Goal: Information Seeking & Learning: Learn about a topic

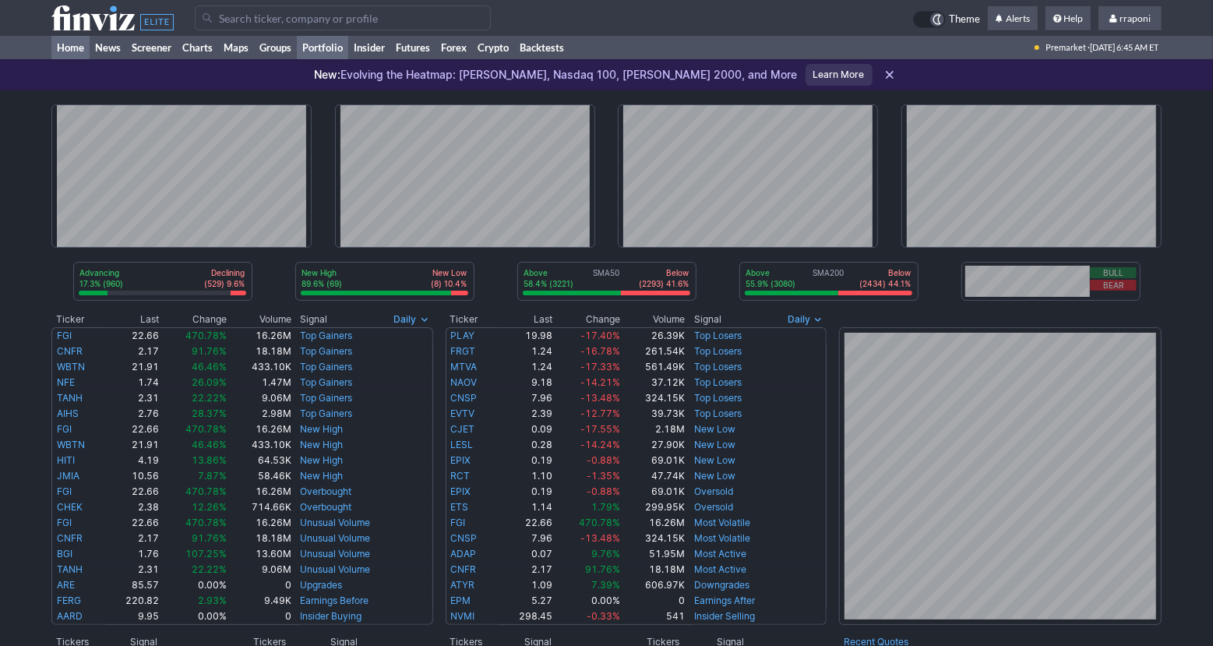
click at [333, 55] on link "Portfolio" at bounding box center [322, 47] width 51 height 23
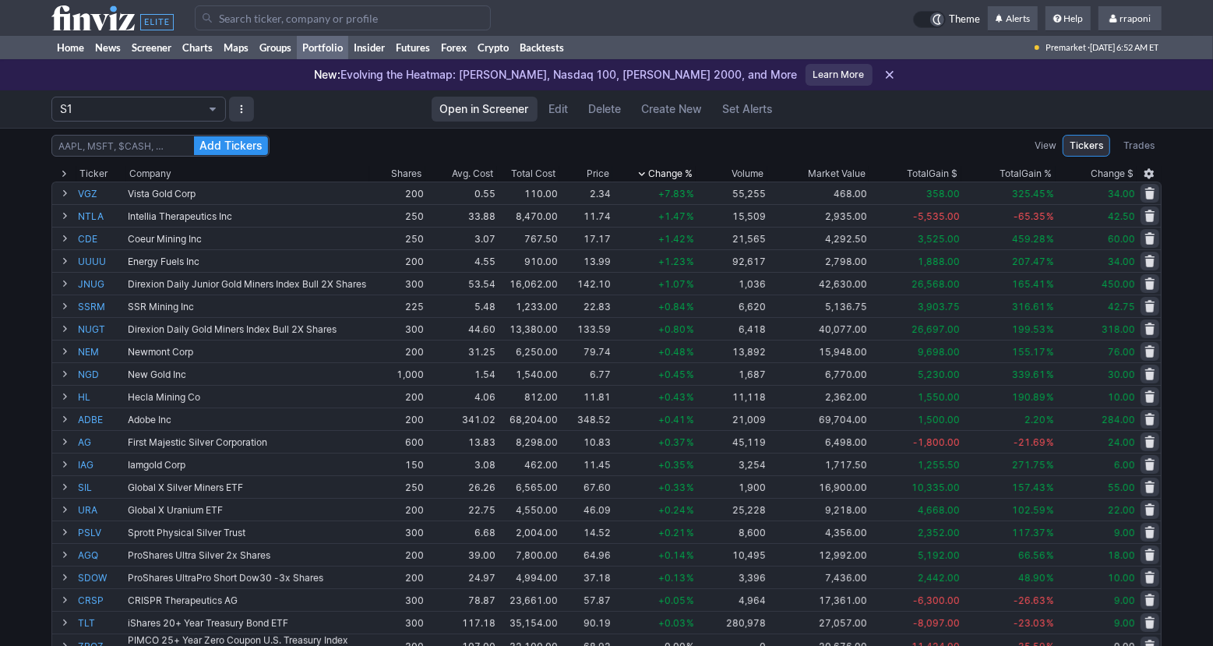
click at [1183, 215] on div "Add Tickers View Tickers Trades Ticker Company Shares Avg. Cost Total Cost Pric…" at bounding box center [606, 620] width 1213 height 984
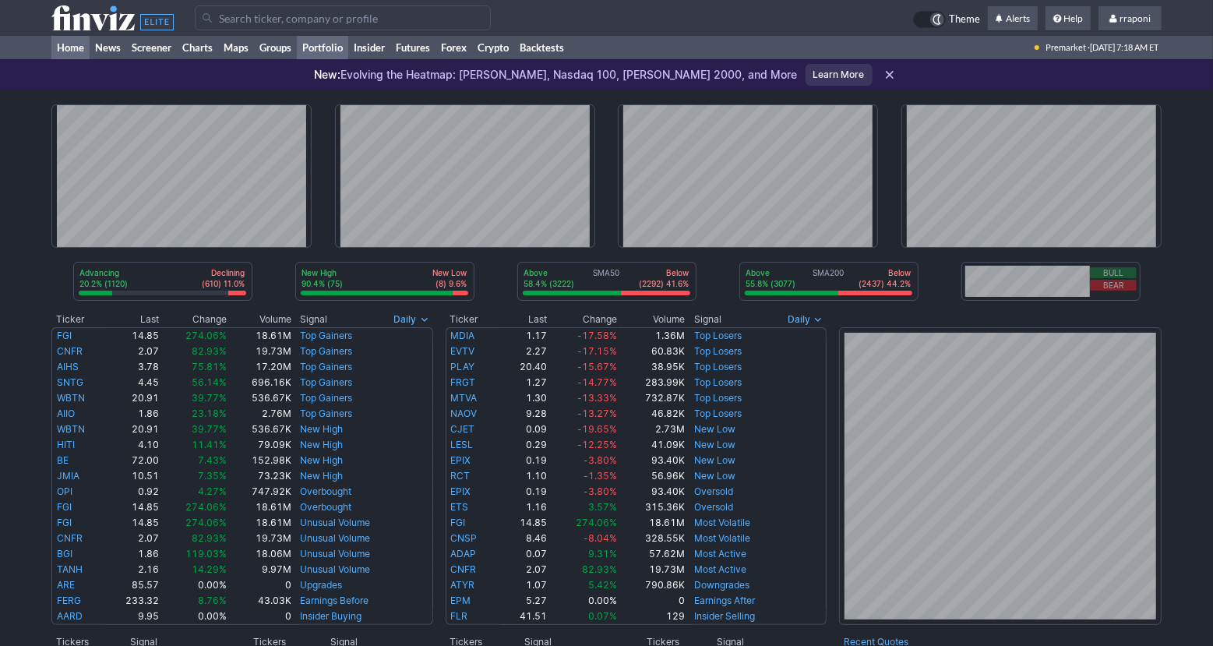
click at [327, 49] on link "Portfolio" at bounding box center [322, 47] width 51 height 23
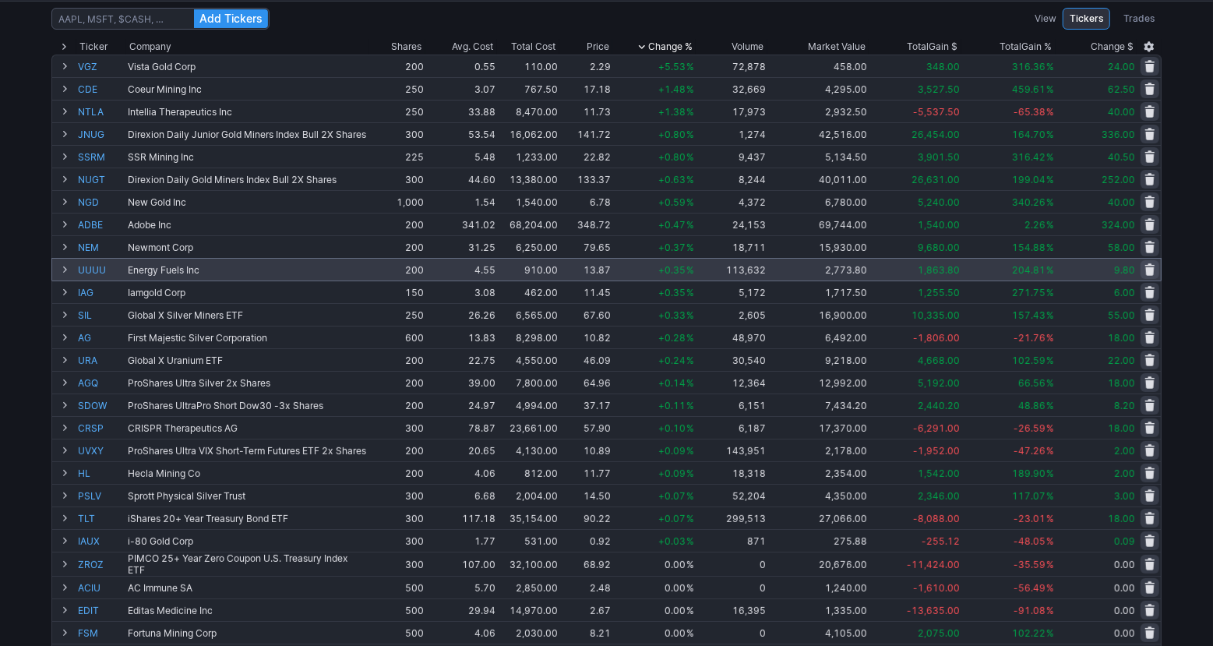
scroll to position [139, 0]
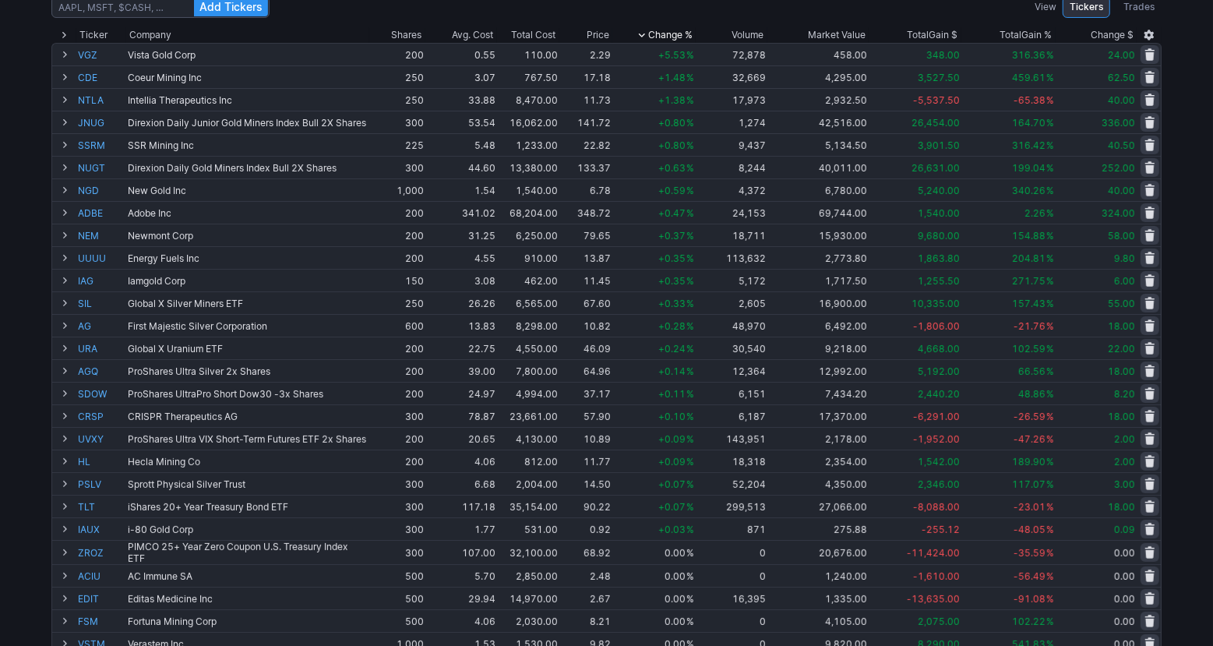
click at [1187, 328] on div "Add Tickers View Tickers Trades Ticker Company Shares Avg. Cost Total Cost Pric…" at bounding box center [606, 481] width 1213 height 984
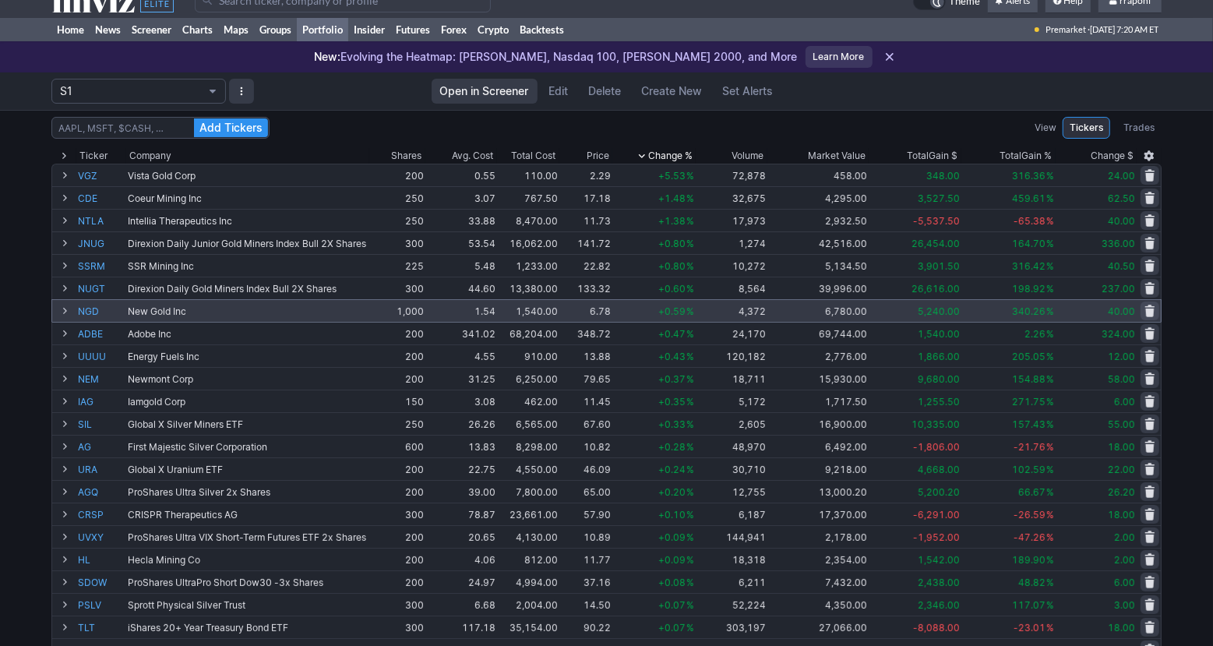
scroll to position [0, 0]
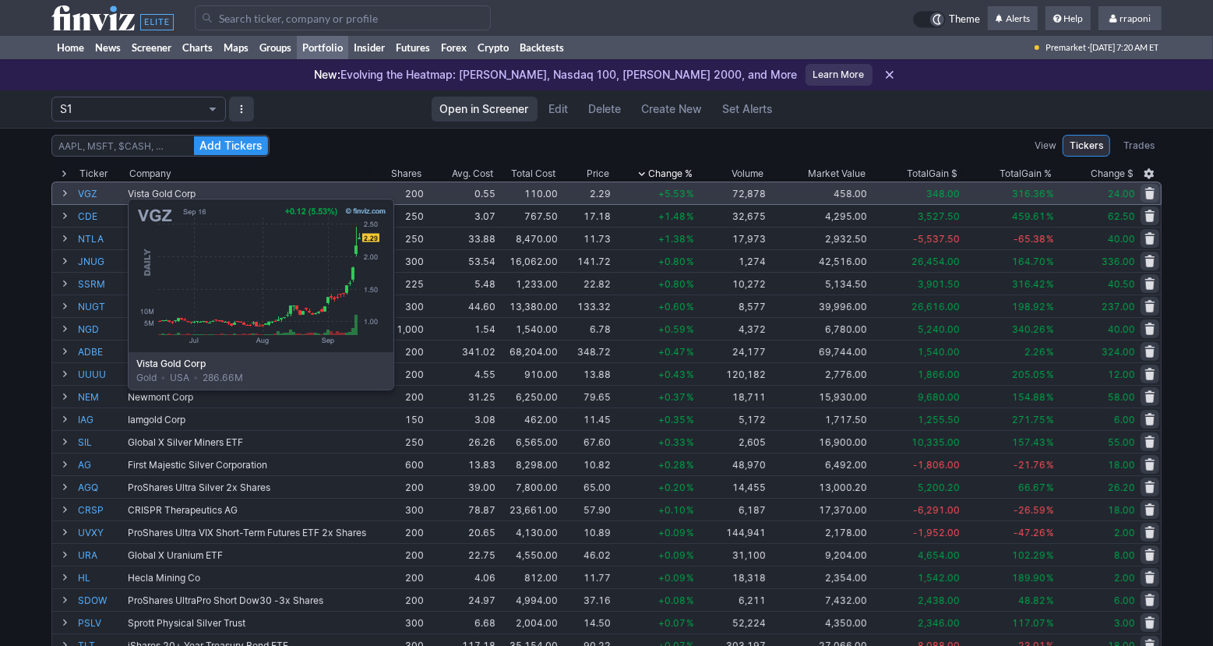
click at [88, 191] on link "VGZ" at bounding box center [101, 193] width 47 height 22
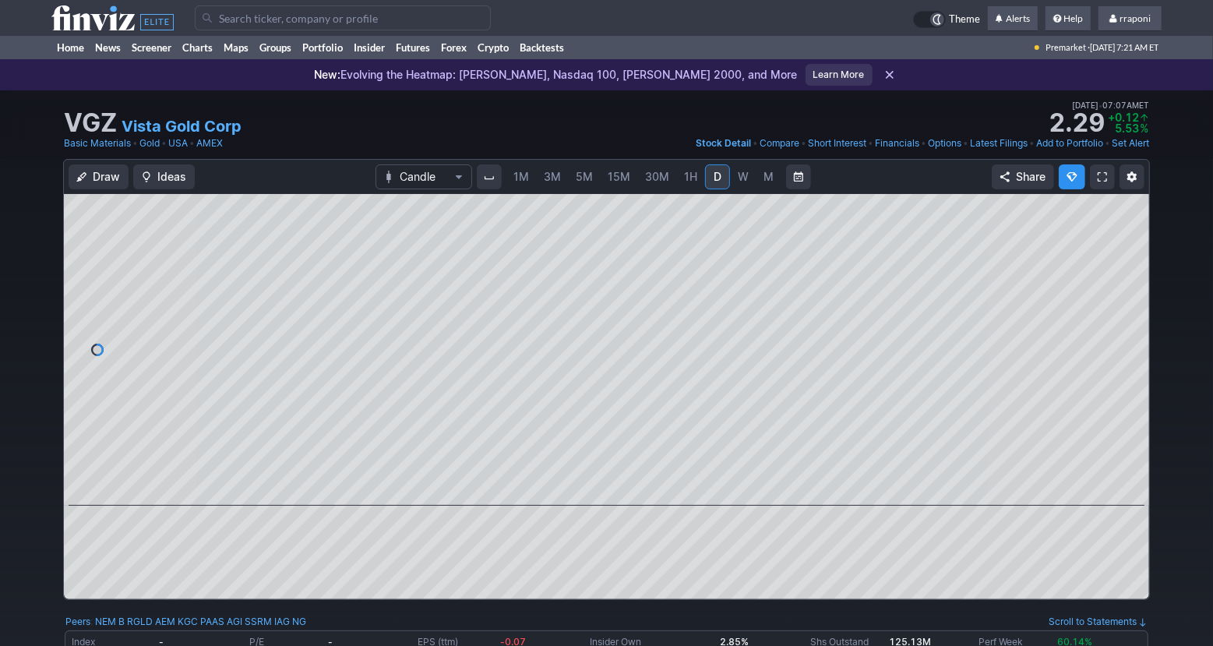
click at [766, 183] on span "M" at bounding box center [768, 177] width 11 height 16
click at [1170, 220] on div "Draw Ideas Candle 1M 3M 5M 15M 30M 1H D W M Share" at bounding box center [606, 385] width 1213 height 453
click at [593, 488] on span at bounding box center [592, 483] width 20 height 12
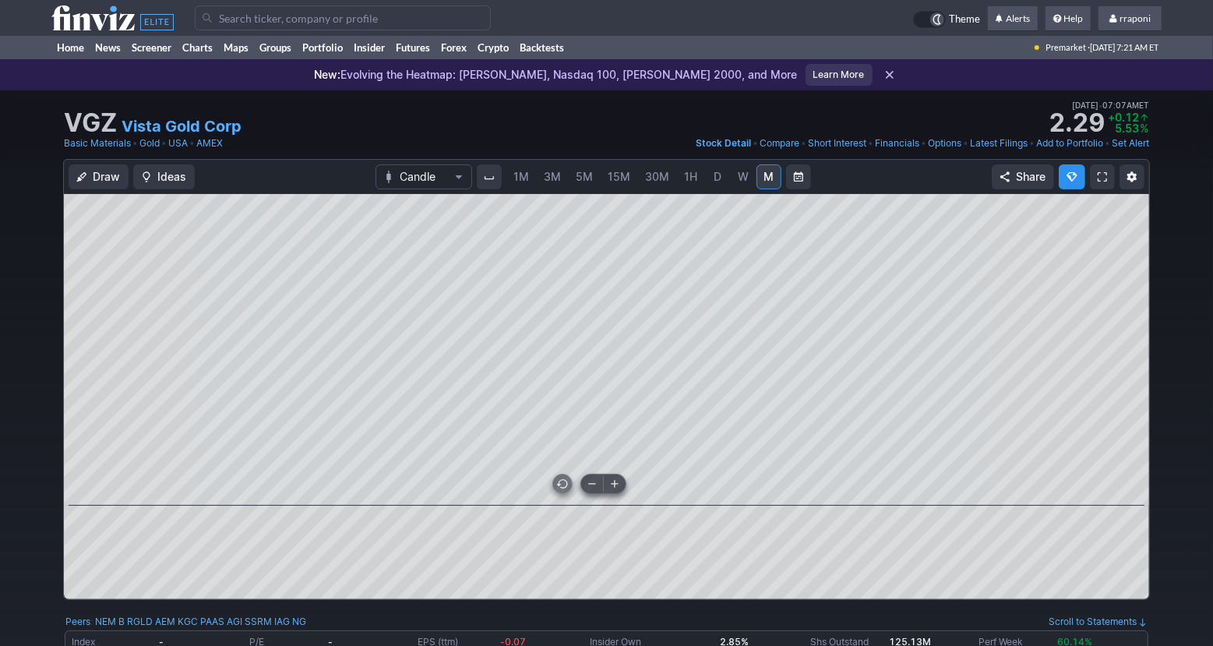
click at [593, 488] on span at bounding box center [592, 483] width 20 height 12
click at [332, 46] on link "Portfolio" at bounding box center [322, 47] width 51 height 23
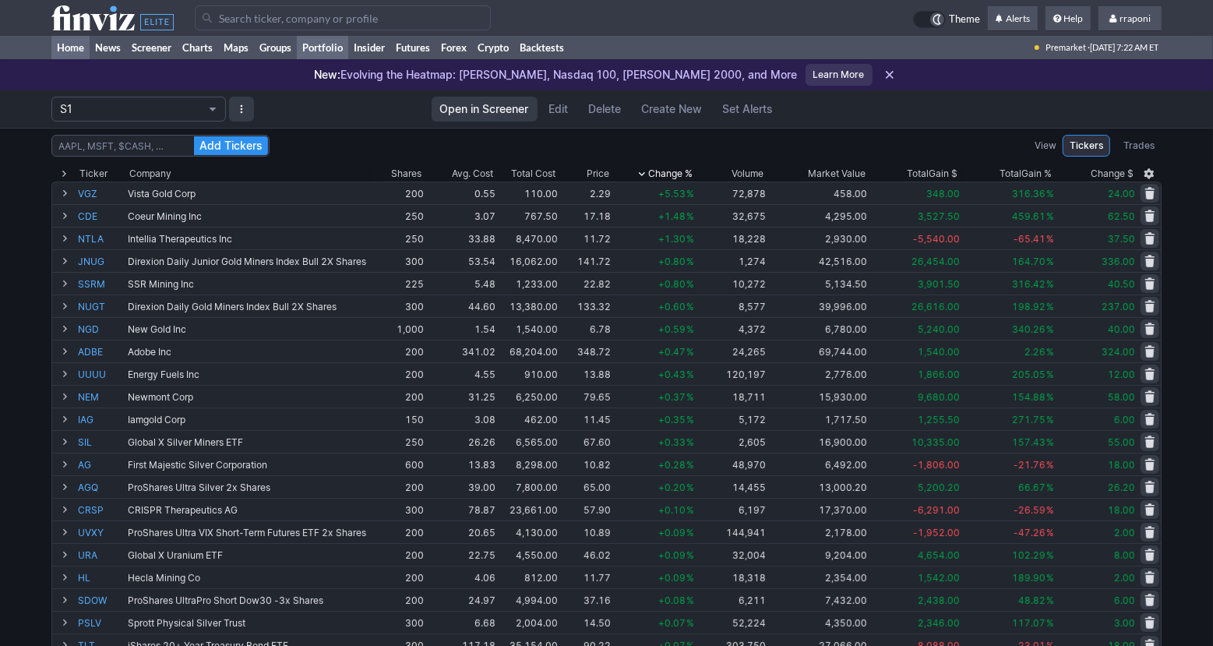
click at [88, 52] on link "Home" at bounding box center [70, 47] width 38 height 23
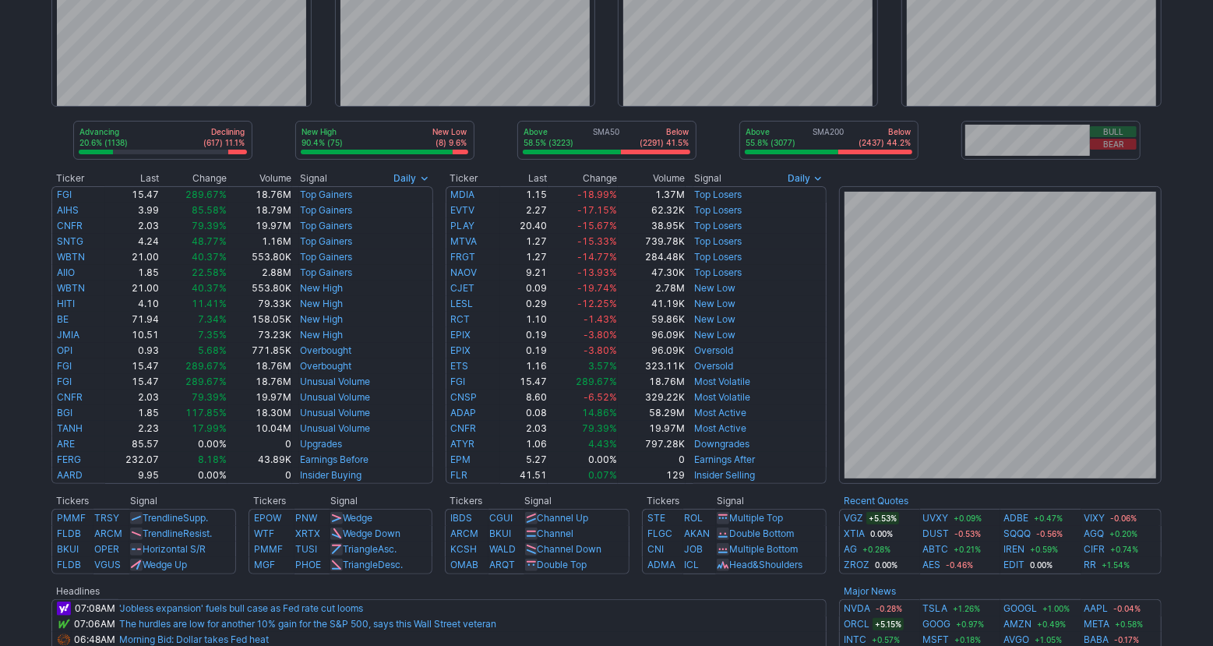
scroll to position [304, 0]
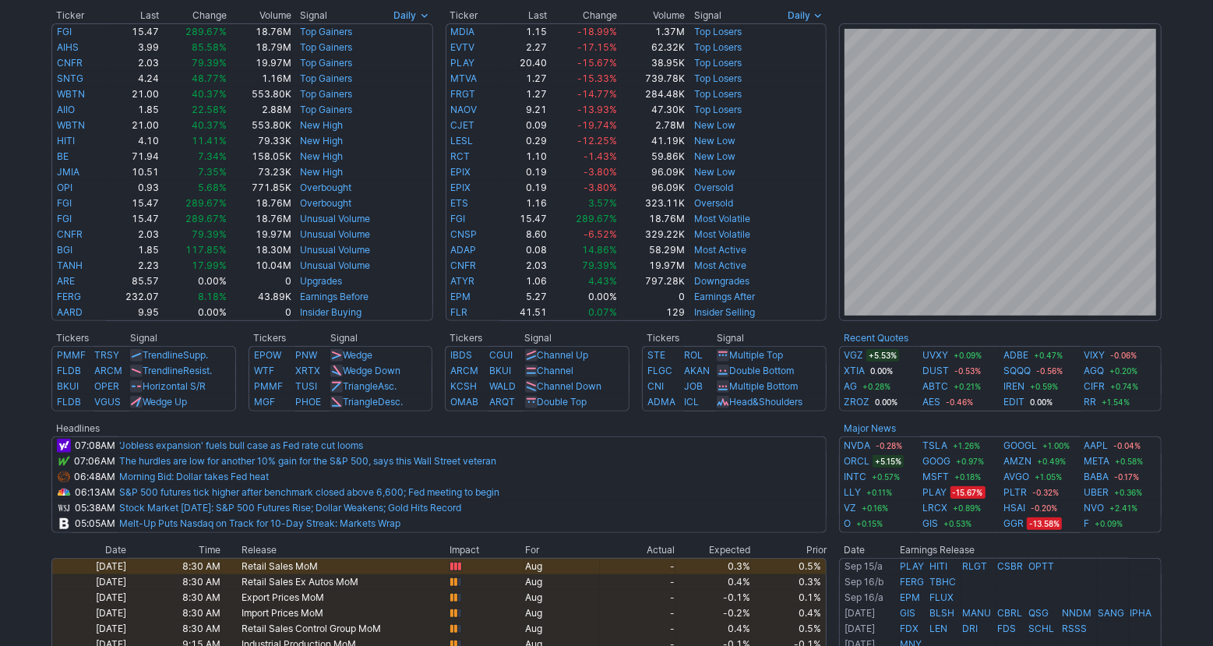
click at [1199, 440] on div "Advancing 20.6% (1138) Declining (617) 11.1% New High 90.4% (75) New Low (8) 9.…" at bounding box center [606, 358] width 1213 height 1142
click at [1181, 474] on div "Advancing 20.6% (1138) Declining (617) 11.1% New High 90.4% (75) New Low (8) 9.…" at bounding box center [606, 358] width 1213 height 1142
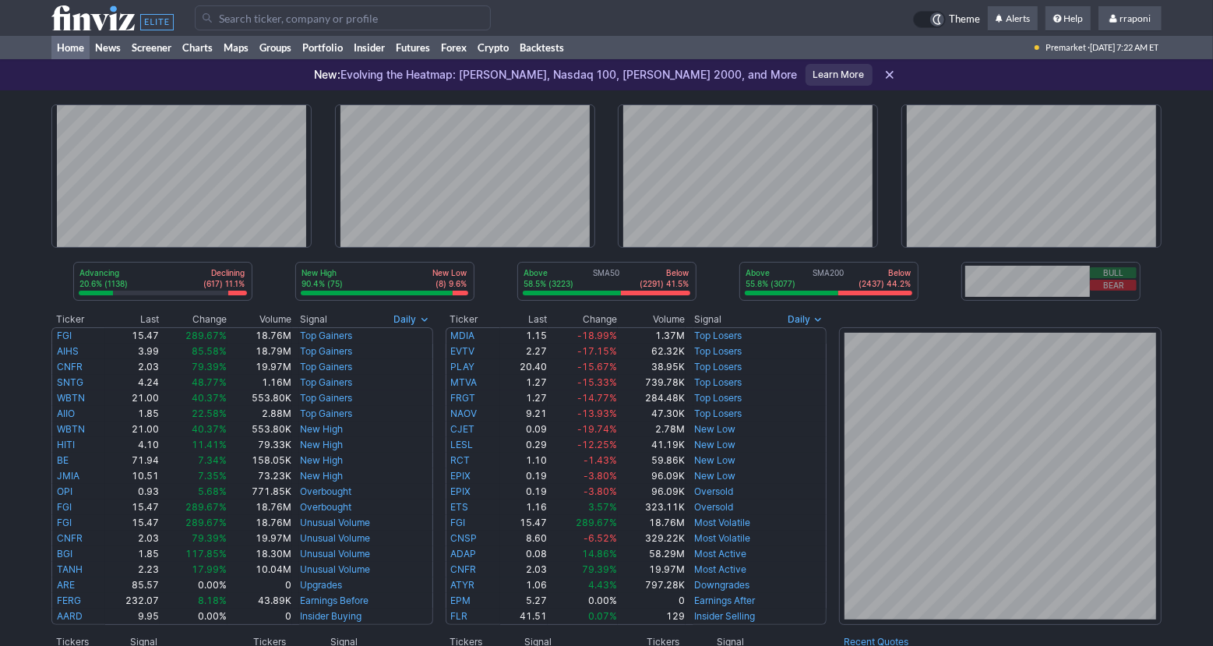
scroll to position [0, 0]
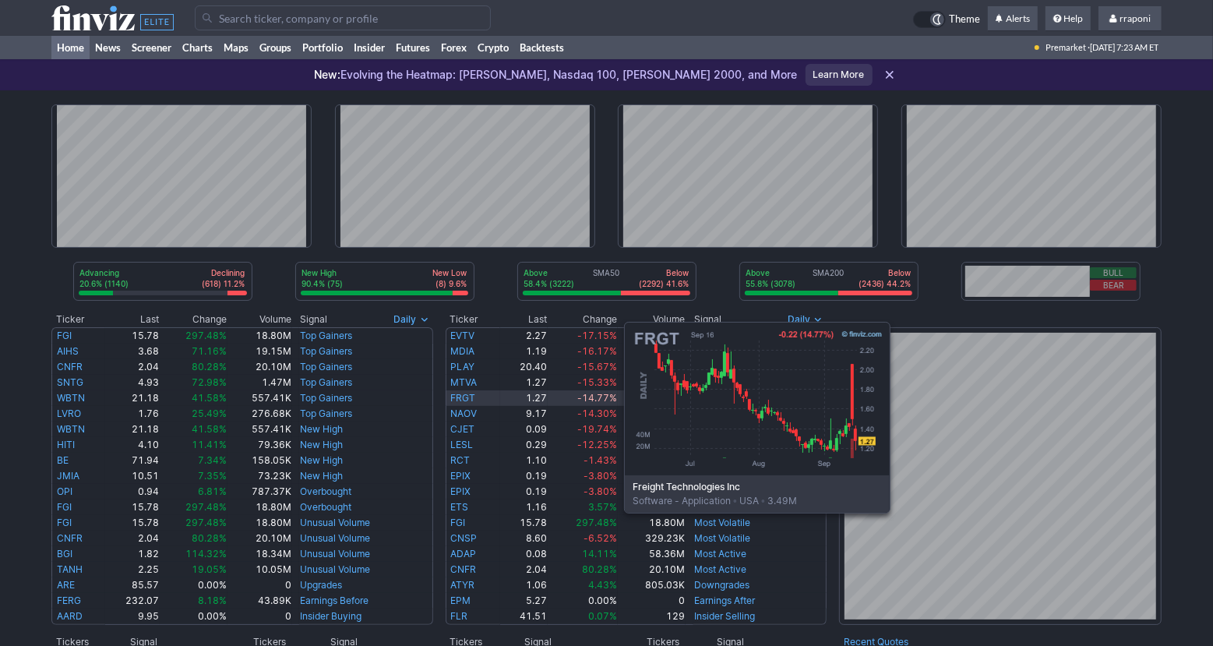
click at [468, 396] on link "FRGT" at bounding box center [463, 398] width 25 height 12
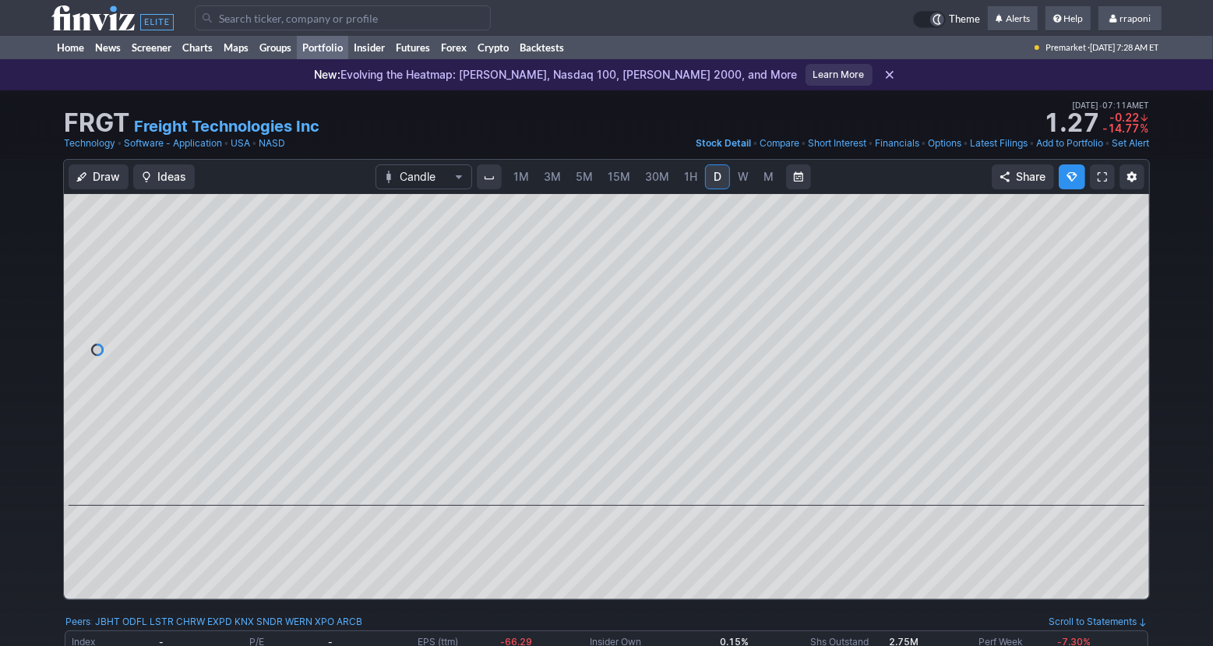
click at [336, 48] on link "Portfolio" at bounding box center [322, 47] width 51 height 23
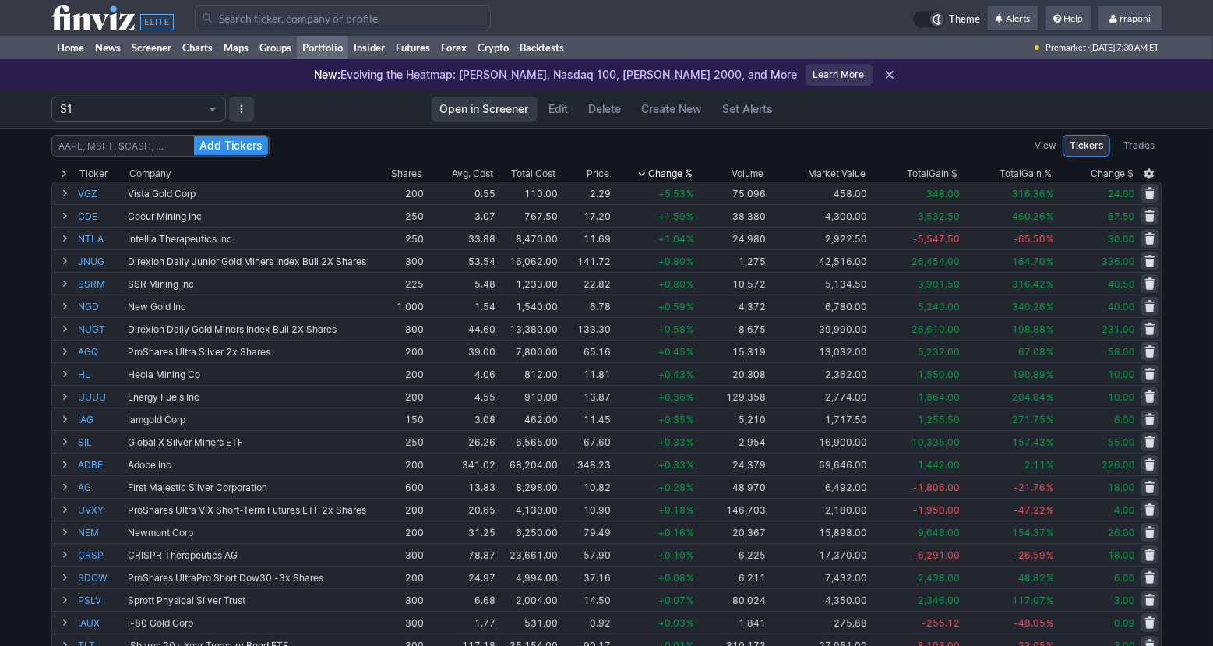
click at [343, 157] on div "Ticker Company Shares Avg. Cost Total Cost Price Chg.% Change % Volume Mkt. Val…" at bounding box center [606, 631] width 1110 height 948
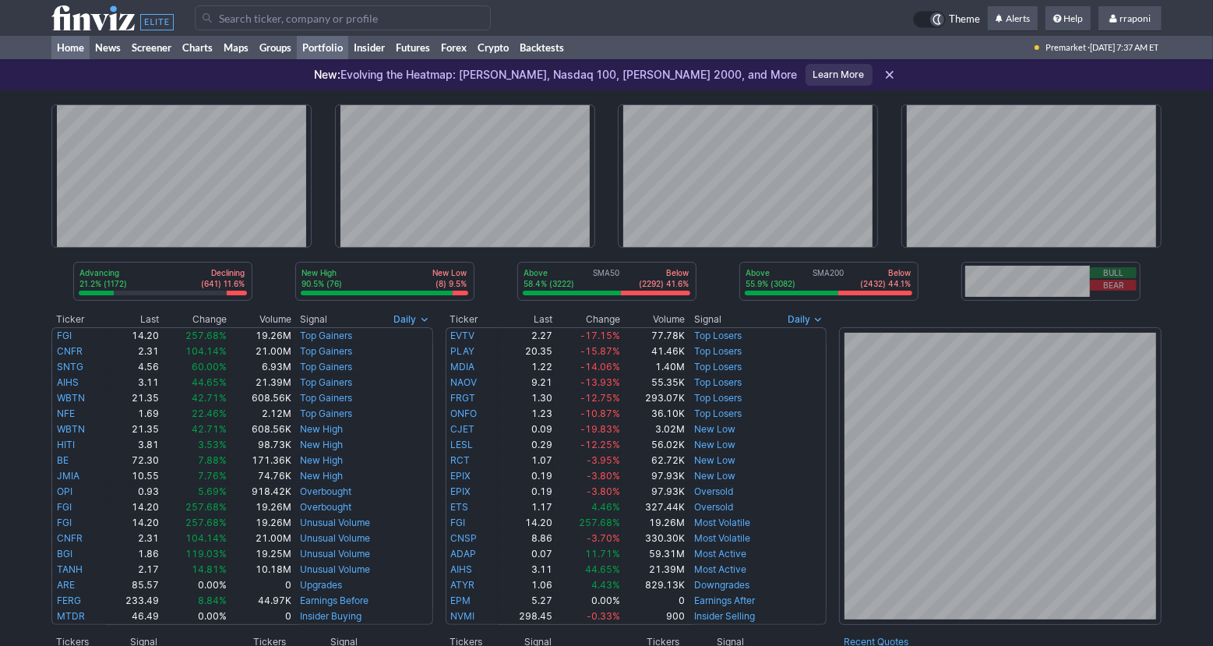
click at [343, 42] on link "Portfolio" at bounding box center [322, 47] width 51 height 23
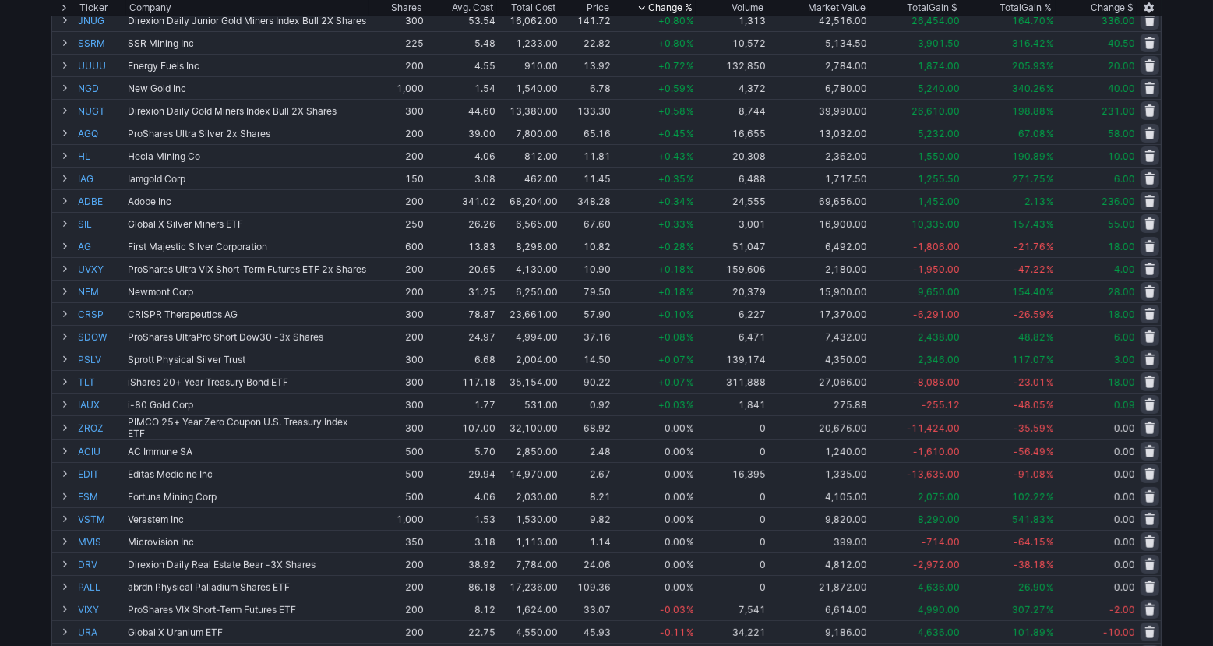
click at [1197, 376] on div "Add Tickers View Tickers Trades Ticker Company Shares Avg. Cost Total Cost Pric…" at bounding box center [606, 379] width 1213 height 984
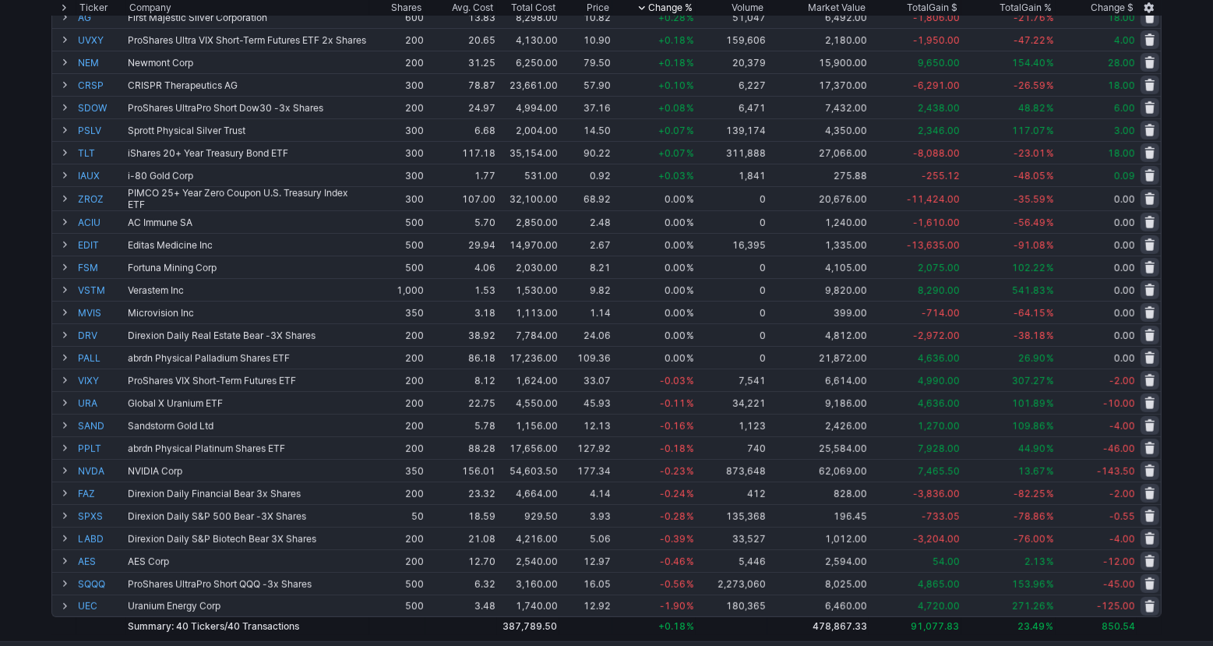
scroll to position [470, 0]
click at [1183, 447] on div "Add Tickers View Tickers Trades Ticker Company Shares Avg. Cost Total Cost Pric…" at bounding box center [606, 149] width 1213 height 984
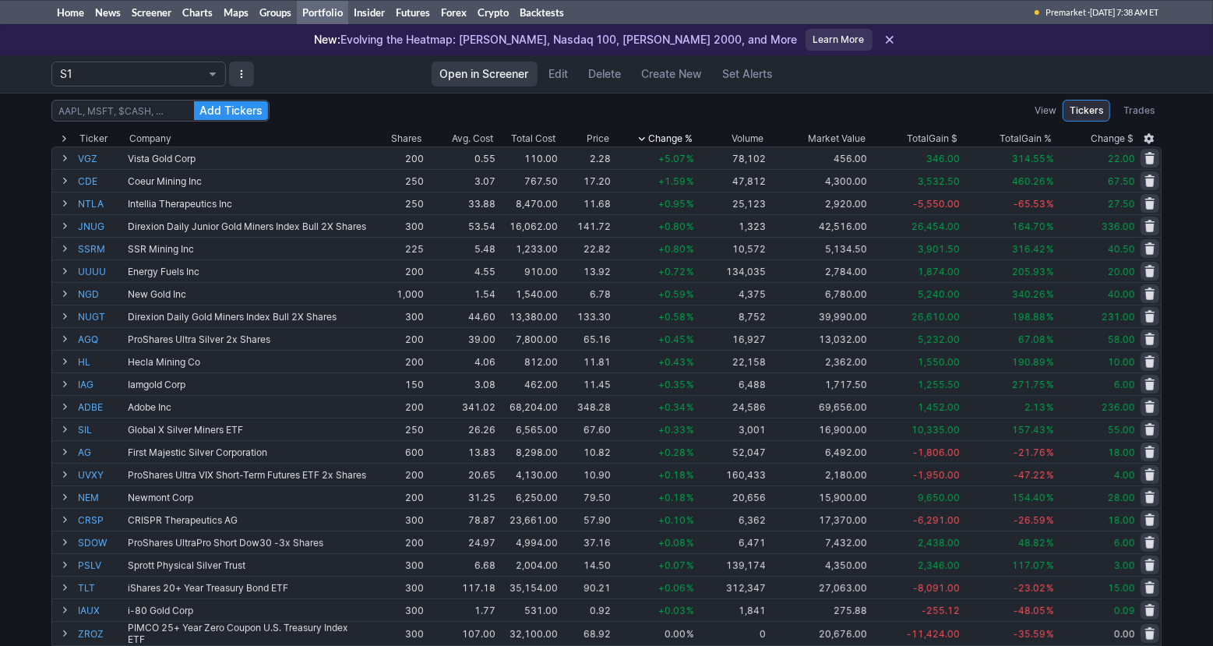
scroll to position [0, 0]
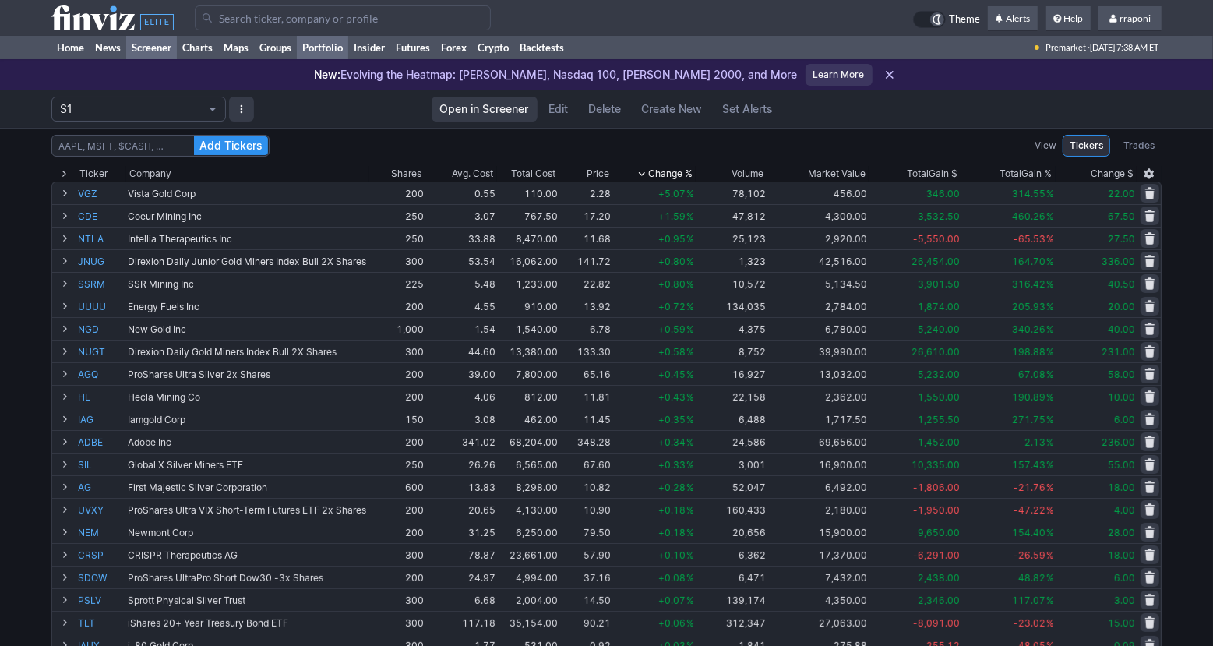
click at [160, 50] on link "Screener" at bounding box center [151, 47] width 51 height 23
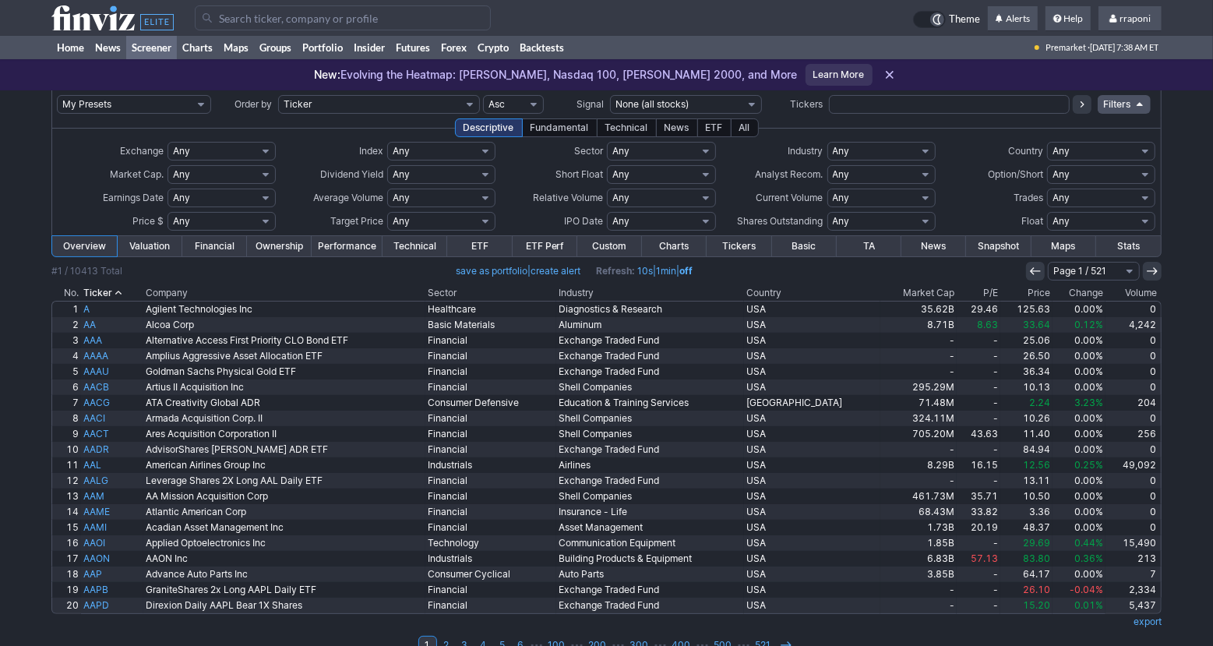
click at [1134, 294] on th "Volume" at bounding box center [1133, 293] width 56 height 16
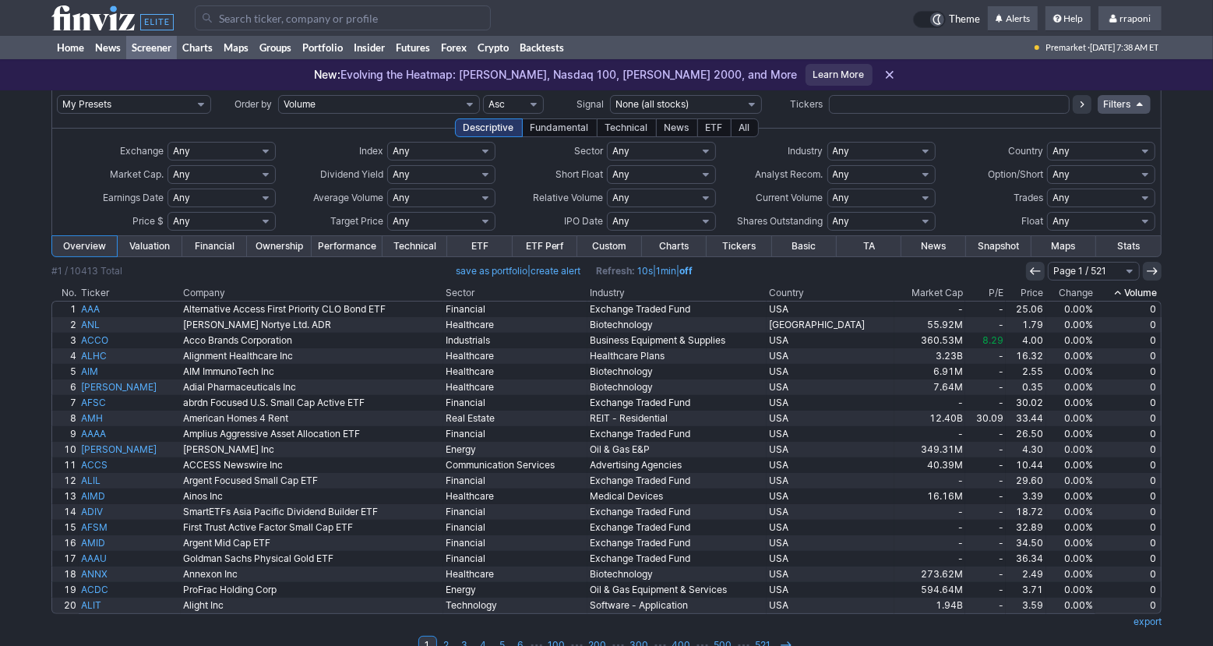
click at [1125, 291] on th "Volume" at bounding box center [1128, 293] width 66 height 16
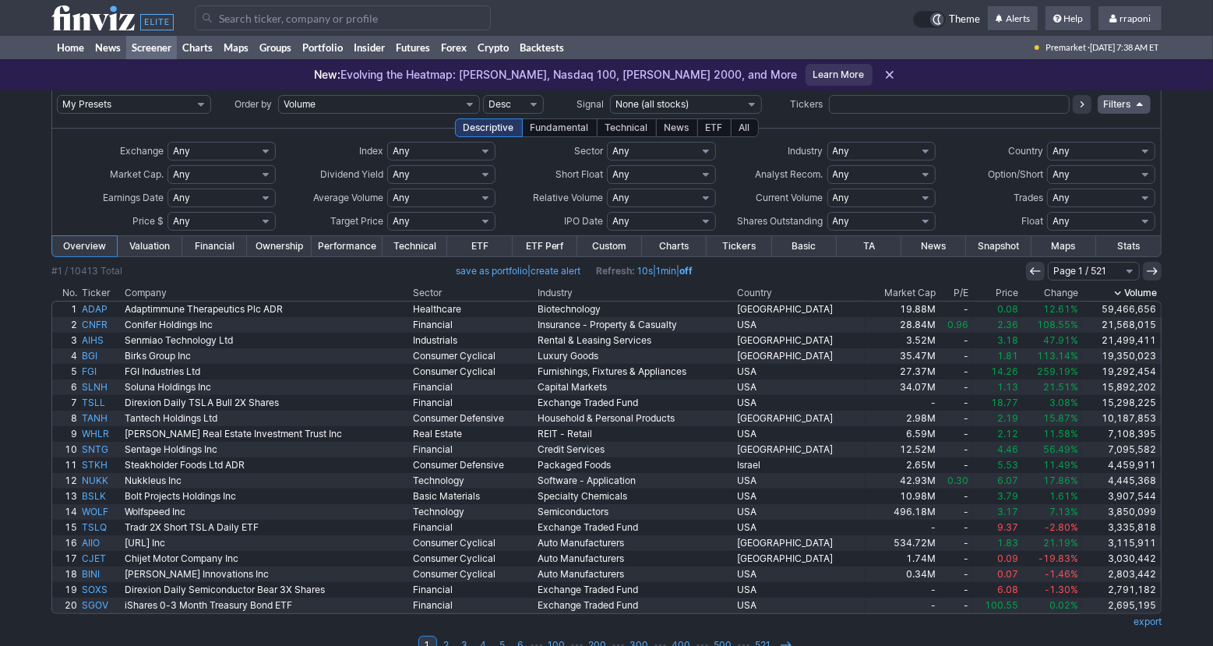
click at [1188, 338] on div "My Presets -Save Screen -Edit Screens s: p3 s: p2 s: p1 p: S1 Order by Ticker T…" at bounding box center [606, 380] width 1213 height 581
click at [1188, 347] on div "My Presets -Save Screen -Edit Screens s: p3 s: p2 s: p1 p: S1 Order by Ticker T…" at bounding box center [606, 380] width 1213 height 581
click at [445, 641] on link "2" at bounding box center [446, 644] width 19 height 19
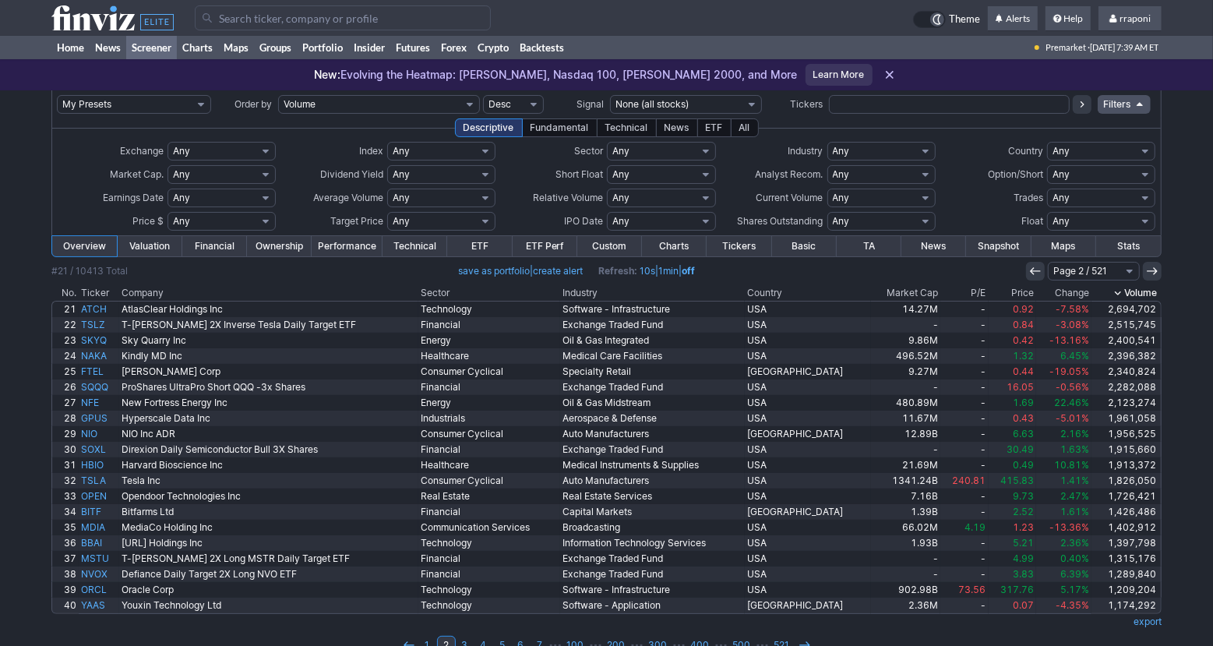
click at [31, 503] on div "My Presets -Save Screen -Edit Screens s: p3 s: p2 s: p1 p: S1 Order by Ticker T…" at bounding box center [606, 380] width 1213 height 581
click at [24, 504] on div "My Presets -Save Screen -Edit Screens s: p3 s: p2 s: p1 p: S1 Order by Ticker T…" at bounding box center [606, 380] width 1213 height 581
click at [11, 554] on div "My Presets -Save Screen -Edit Screens s: p3 s: p2 s: p1 p: S1 Order by Ticker T…" at bounding box center [606, 380] width 1213 height 581
click at [10, 577] on div "My Presets -Save Screen -Edit Screens s: p3 s: p2 s: p1 p: S1 Order by Ticker T…" at bounding box center [606, 380] width 1213 height 581
click at [14, 453] on div "My Presets -Save Screen -Edit Screens s: p3 s: p2 s: p1 p: S1 Order by Ticker T…" at bounding box center [606, 380] width 1213 height 581
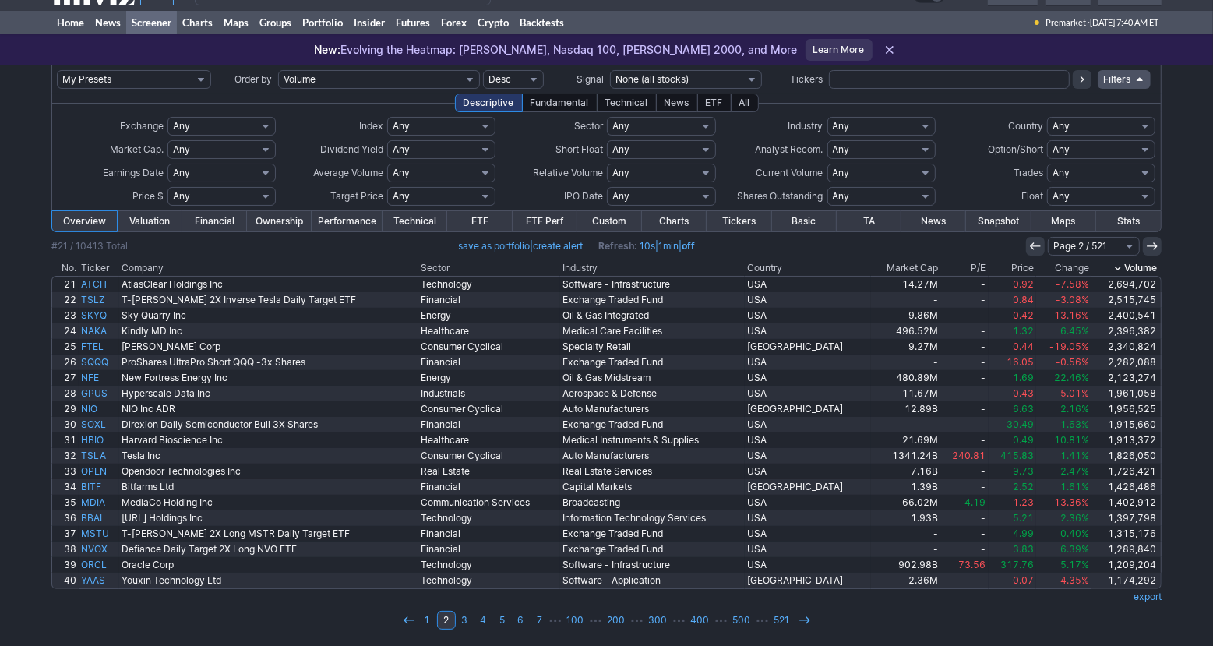
scroll to position [25, 0]
click at [1192, 371] on div "My Presets -Save Screen -Edit Screens s: p3 s: p2 s: p1 p: S1 Order by Ticker T…" at bounding box center [606, 355] width 1213 height 581
click at [136, 612] on td "1 2 3 4 5 6 7 ⋯ 100 ⋯ 200 ⋯ 300 ⋯ 400 ⋯ 500 ⋯ 521" at bounding box center [606, 620] width 1110 height 22
click at [463, 619] on link "3" at bounding box center [465, 620] width 19 height 19
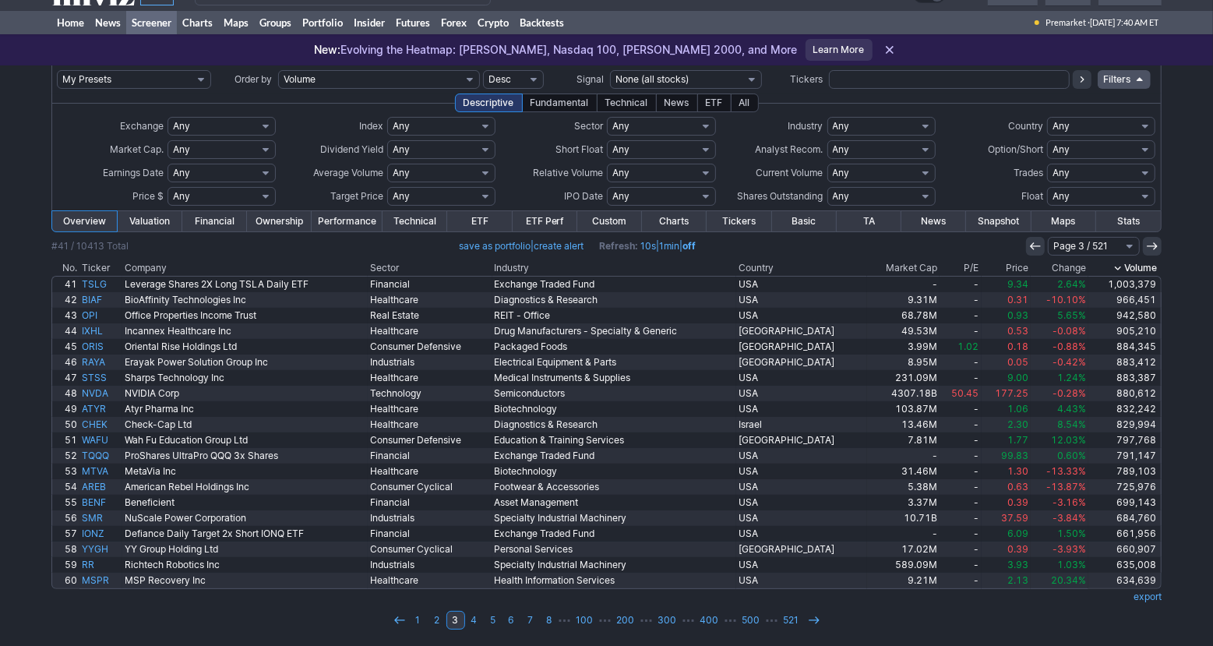
scroll to position [25, 0]
click at [317, 614] on td "1 2 3 4 5 6 7 8 ⋯ 100 ⋯ 200 ⋯ 300 ⋯ 400 ⋯ 500 ⋯ 521" at bounding box center [606, 620] width 1110 height 22
click at [475, 622] on link "4" at bounding box center [474, 620] width 19 height 19
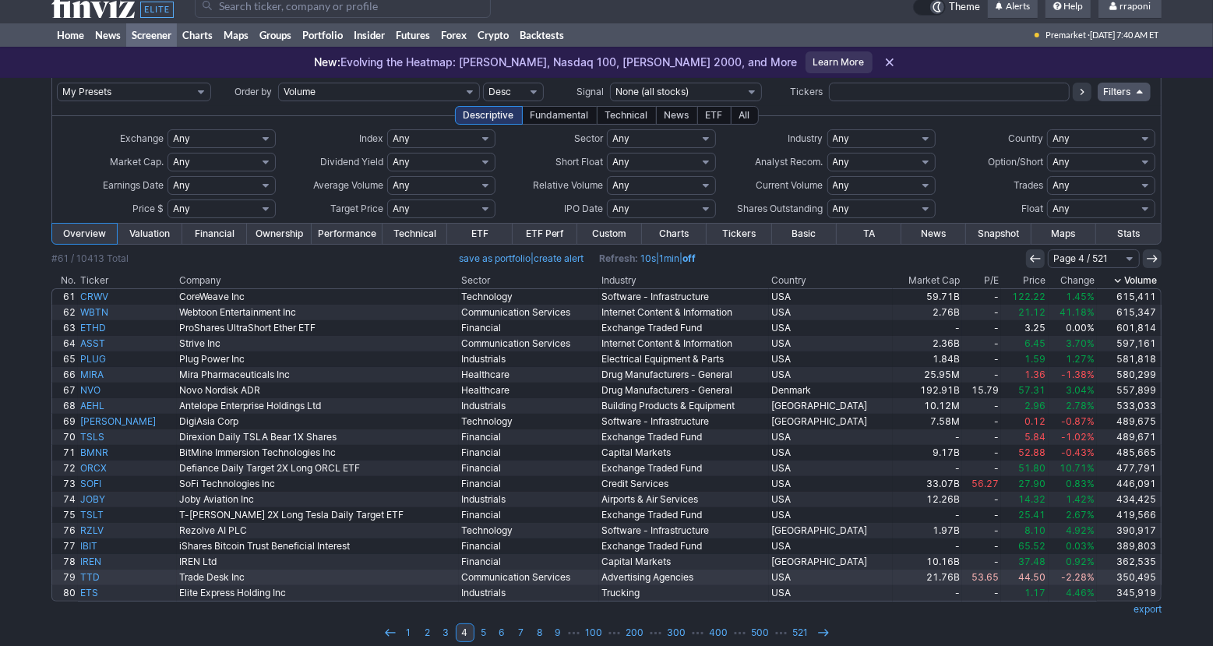
scroll to position [25, 0]
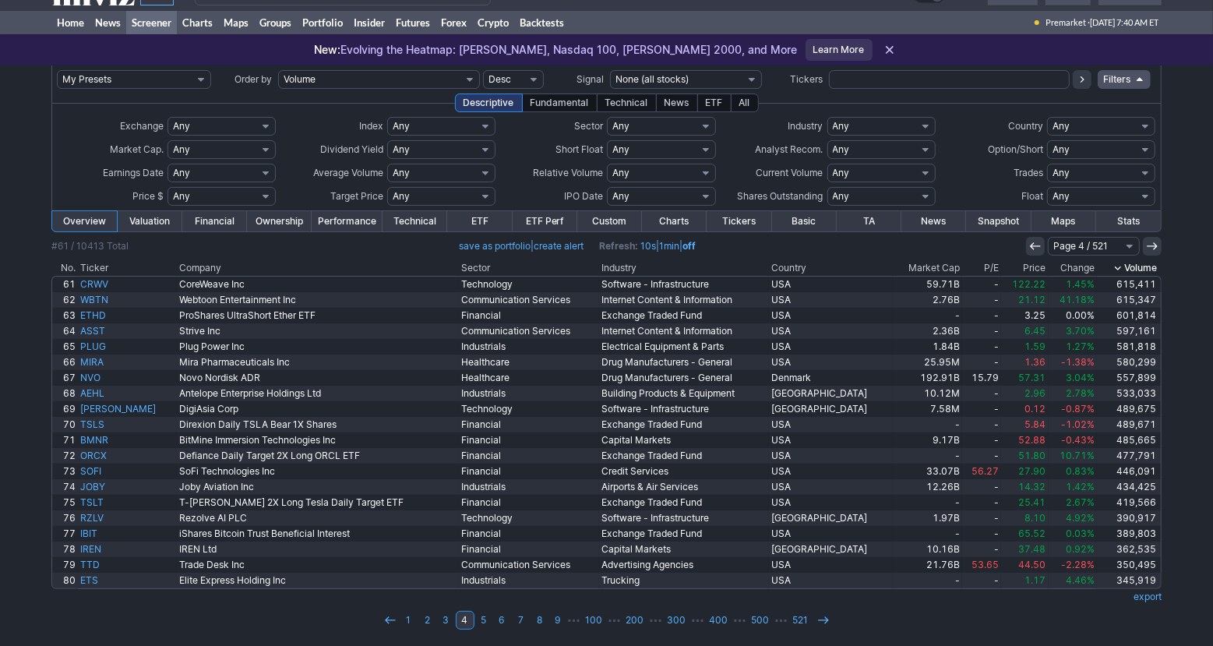
click at [302, 607] on td at bounding box center [606, 606] width 1110 height 5
click at [752, 107] on div "All" at bounding box center [745, 102] width 28 height 19
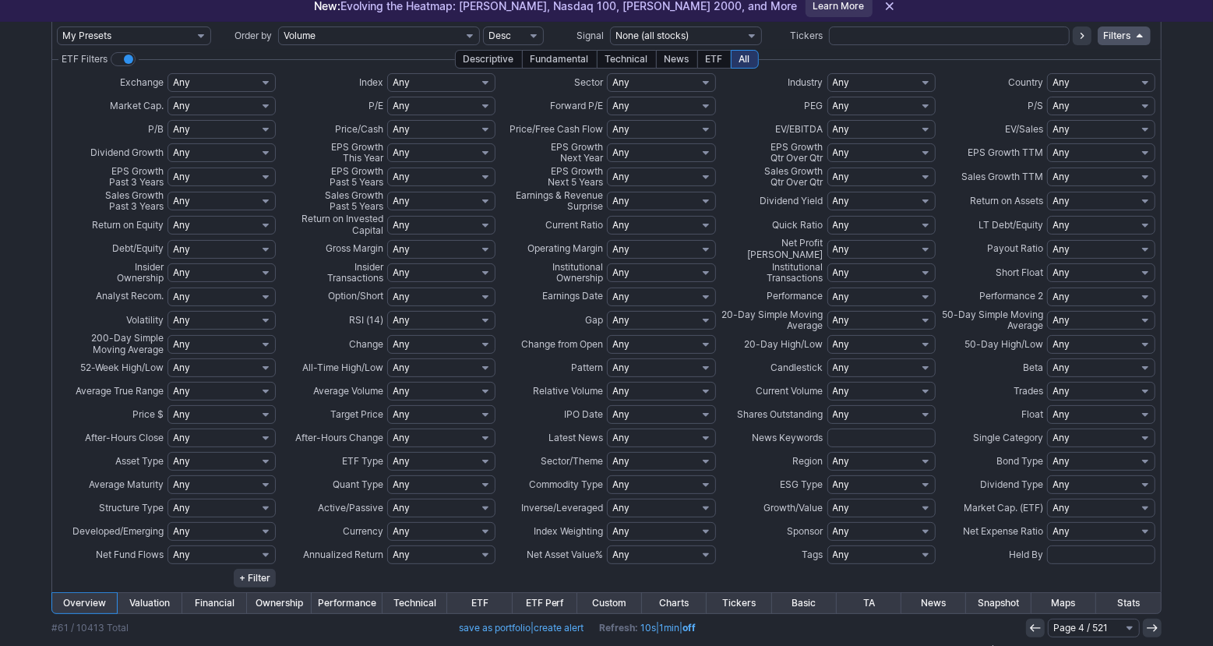
scroll to position [87, 0]
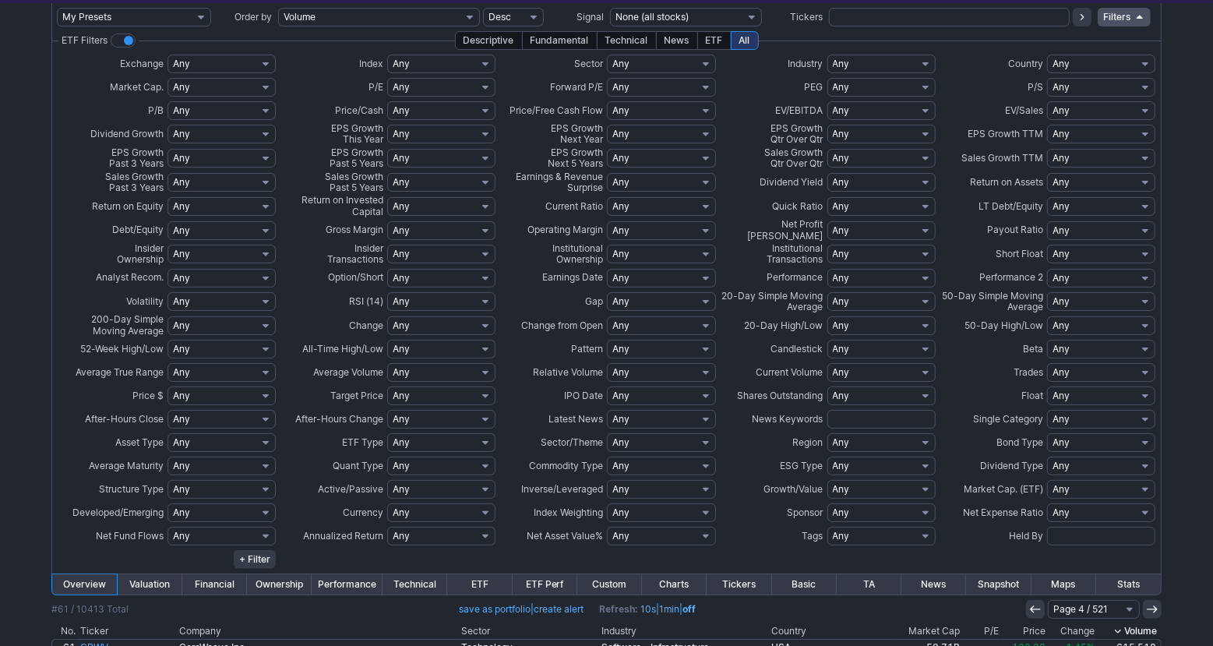
click at [642, 375] on select "Any Over 10 Over 5 Over 3 Over 2 Over 1.5 Over 1 Over 0.75 Over 0.5 Over 0.25 U…" at bounding box center [661, 372] width 108 height 19
select select "o2"
click at [607, 363] on select "Any Over 10 Over 5 Over 3 Over 2 Over 1.5 Over 1 Over 0.75 Over 0.5 Over 0.25 U…" at bounding box center [661, 372] width 108 height 19
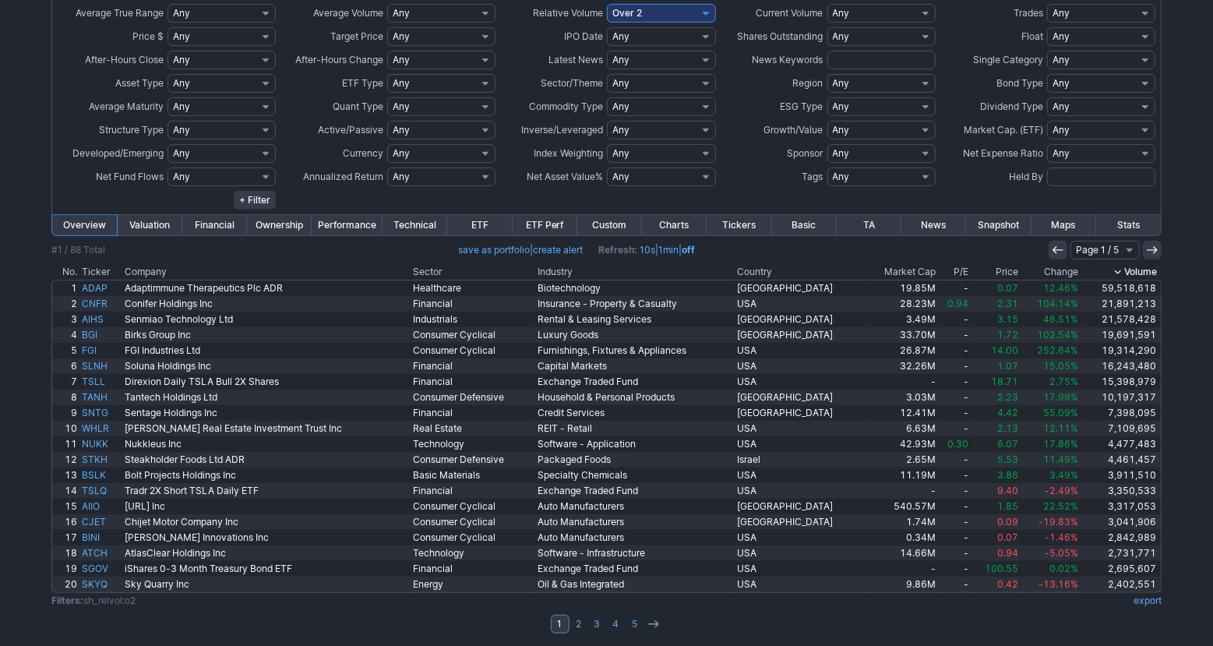
scroll to position [450, 0]
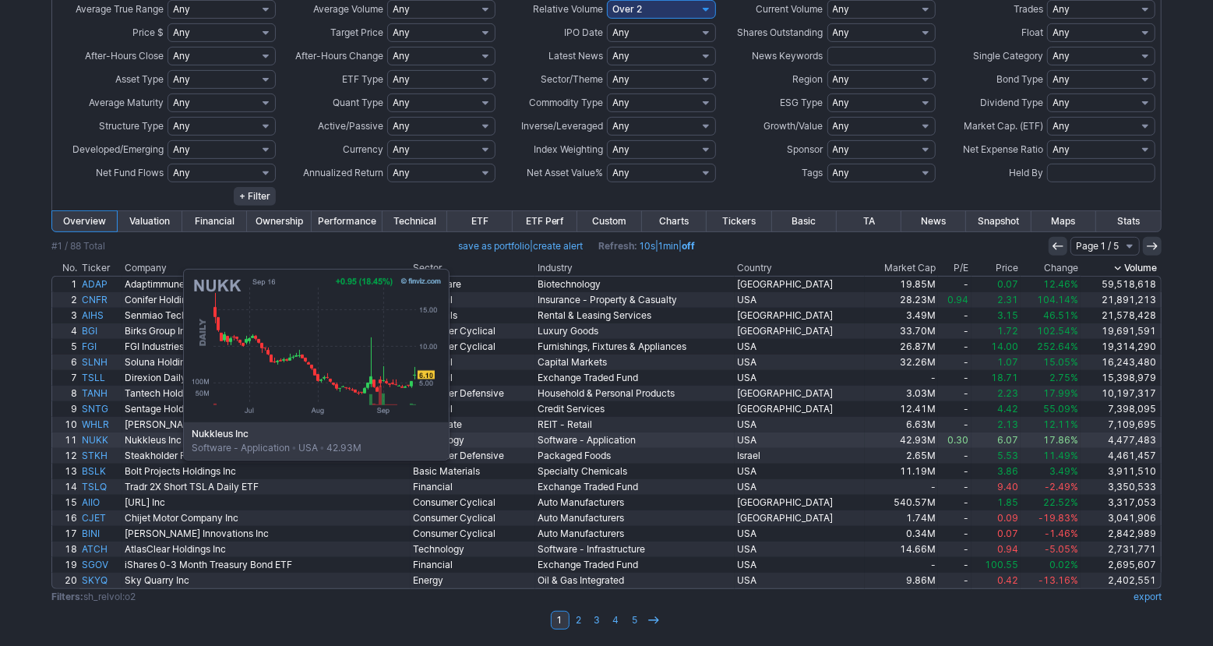
click at [105, 440] on link "NUKK" at bounding box center [100, 440] width 43 height 16
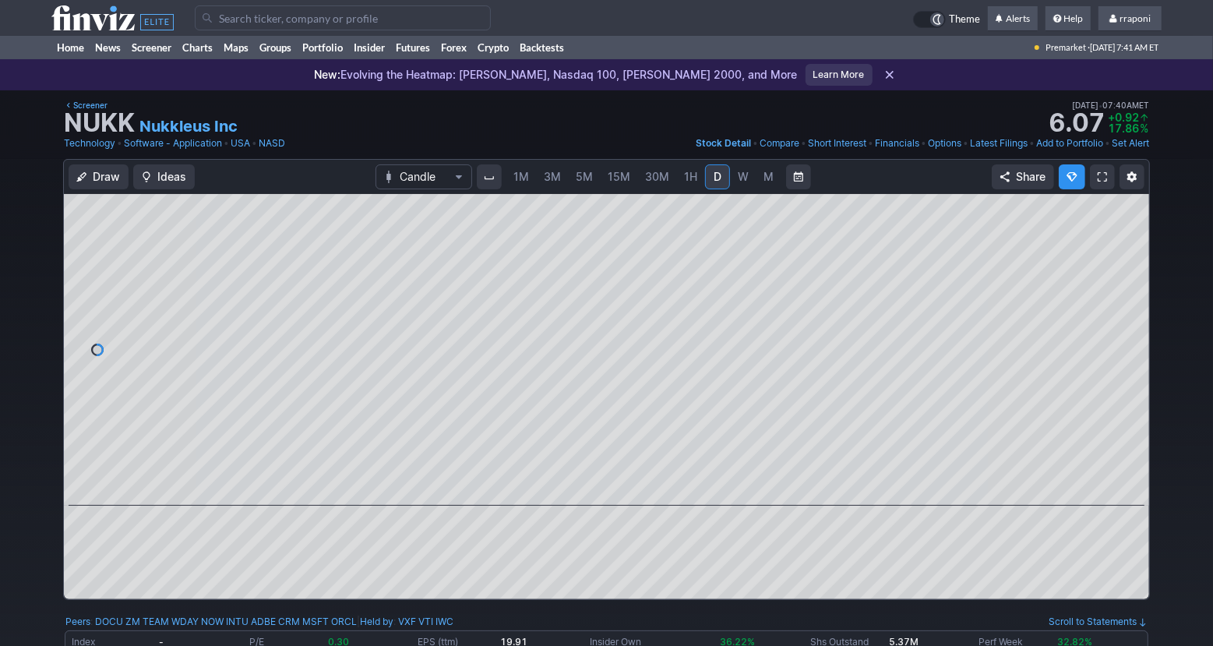
click at [763, 184] on span "M" at bounding box center [768, 177] width 11 height 16
click at [738, 183] on span "W" at bounding box center [743, 177] width 11 height 16
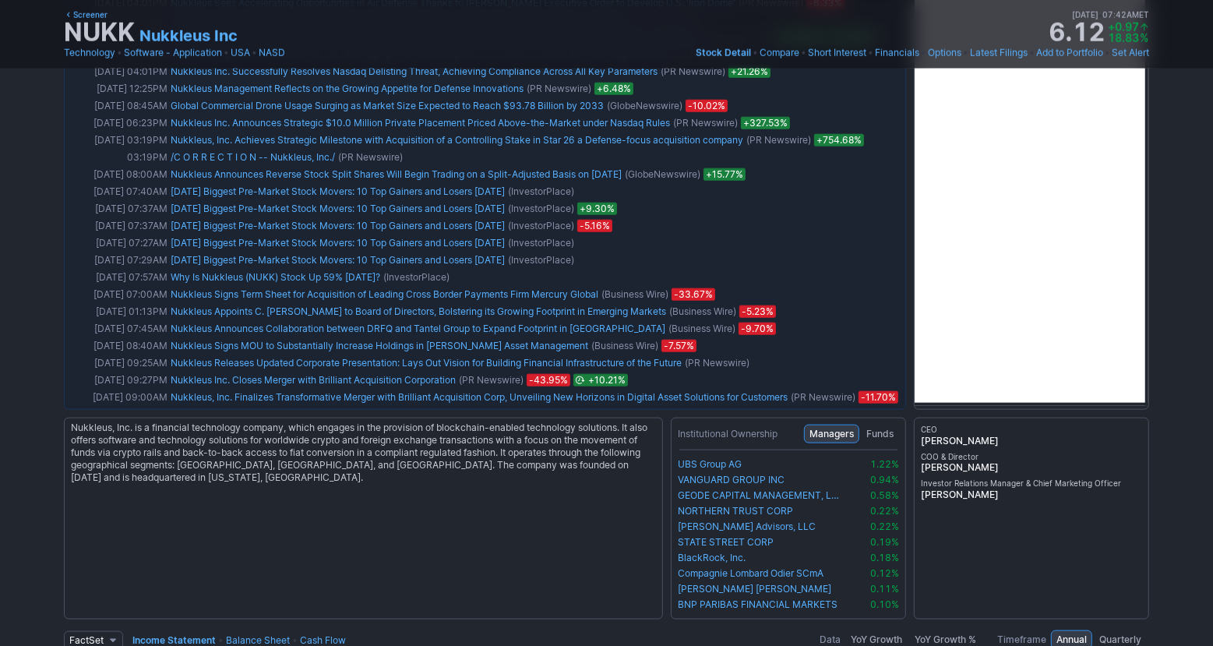
scroll to position [1232, 0]
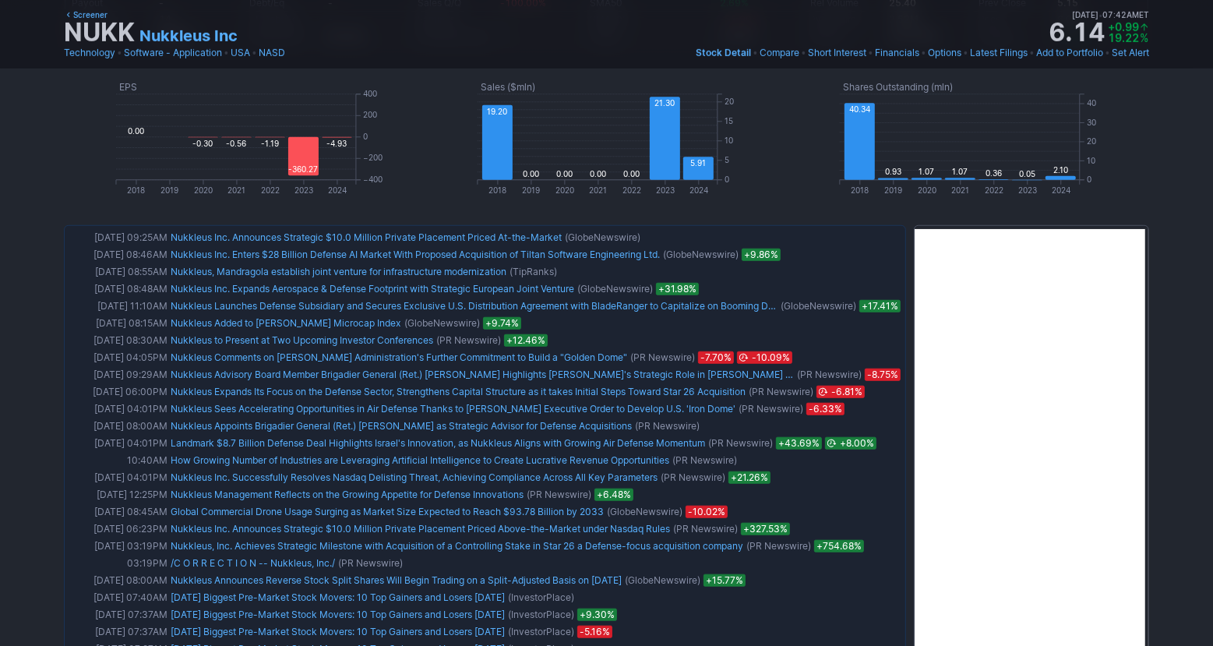
scroll to position [505, 0]
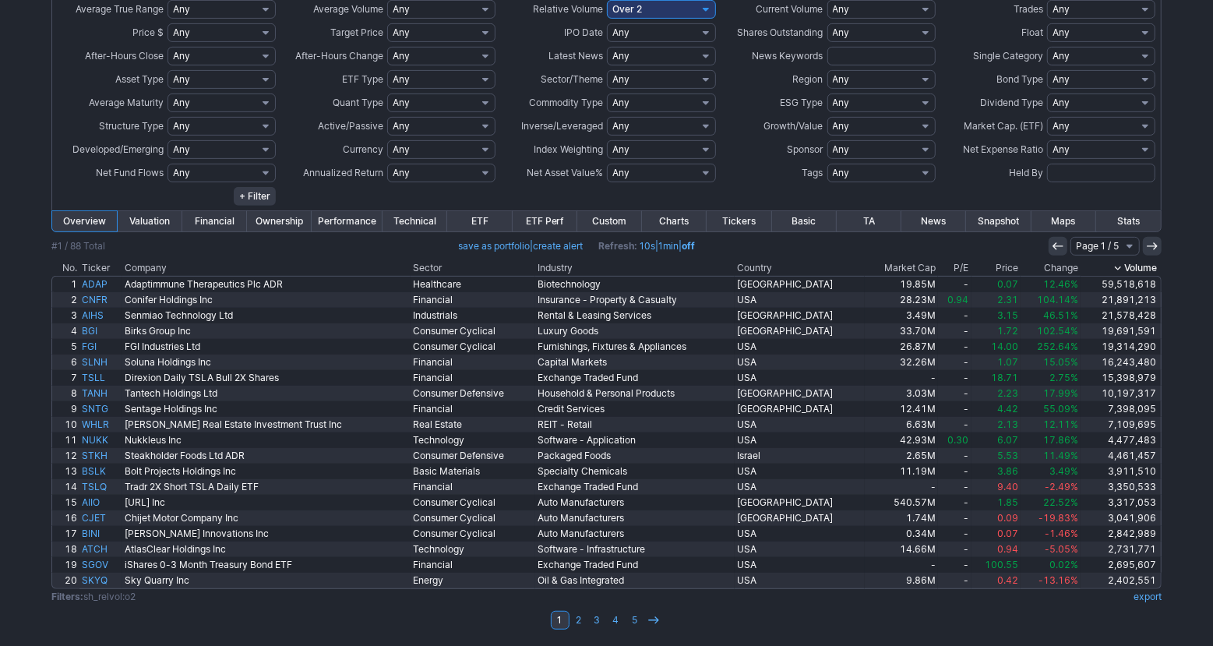
click at [14, 525] on div "My Presets -Save Screen -Edit Screens s: p3 s: p2 s: p1 p: S1 Order by Ticker T…" at bounding box center [606, 143] width 1213 height 1006
click at [580, 618] on link "2" at bounding box center [578, 620] width 19 height 19
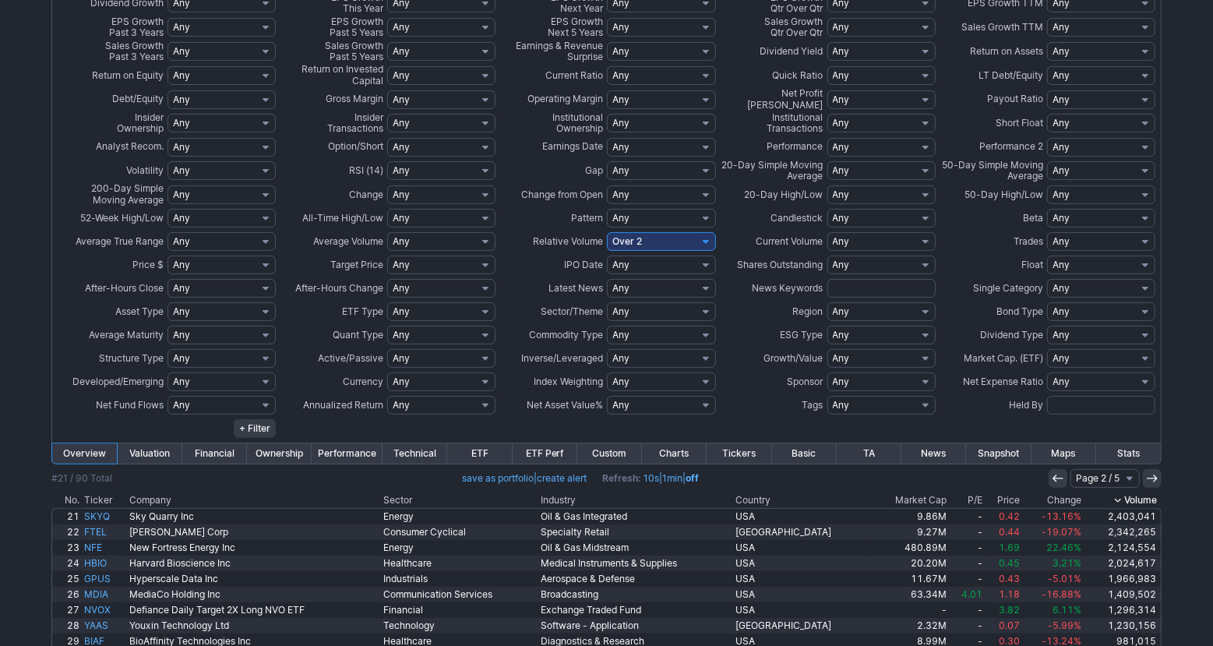
scroll to position [450, 0]
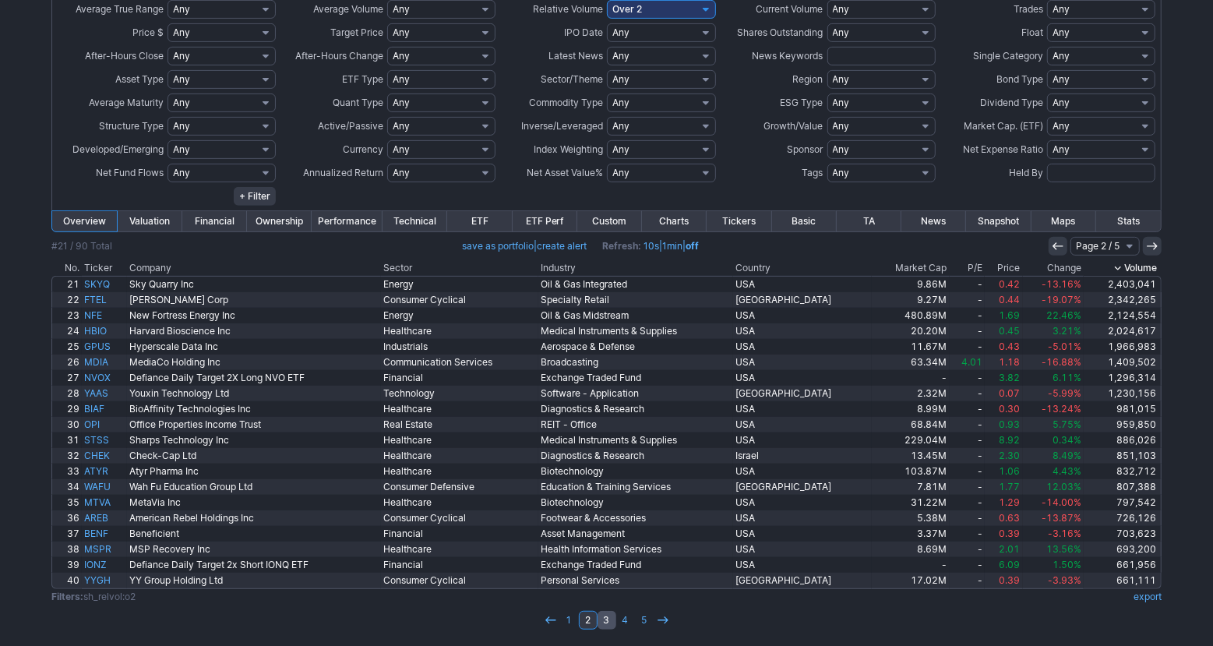
click at [601, 627] on link "3" at bounding box center [606, 620] width 19 height 19
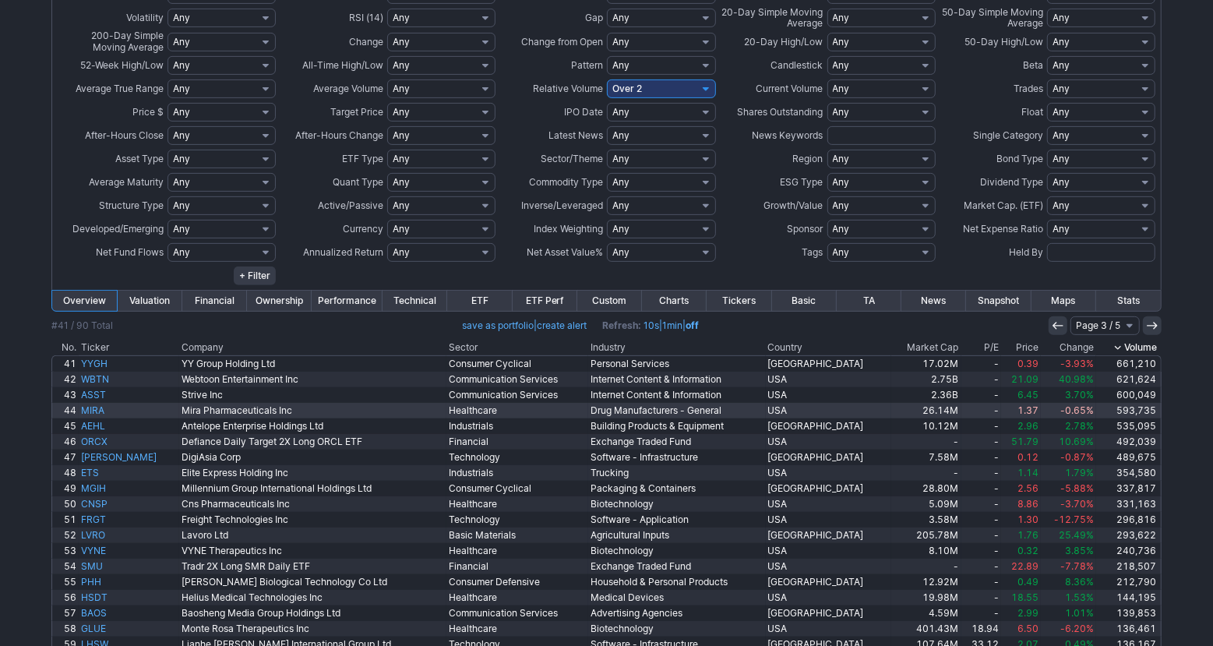
scroll to position [450, 0]
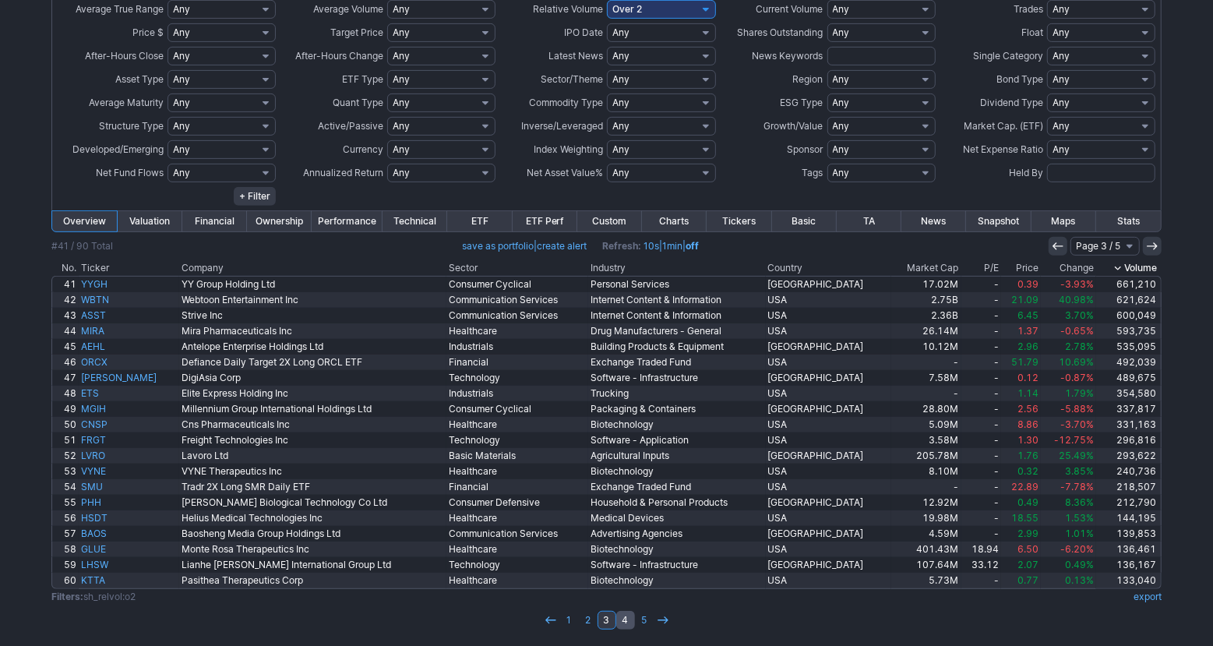
click at [629, 625] on link "4" at bounding box center [625, 620] width 19 height 19
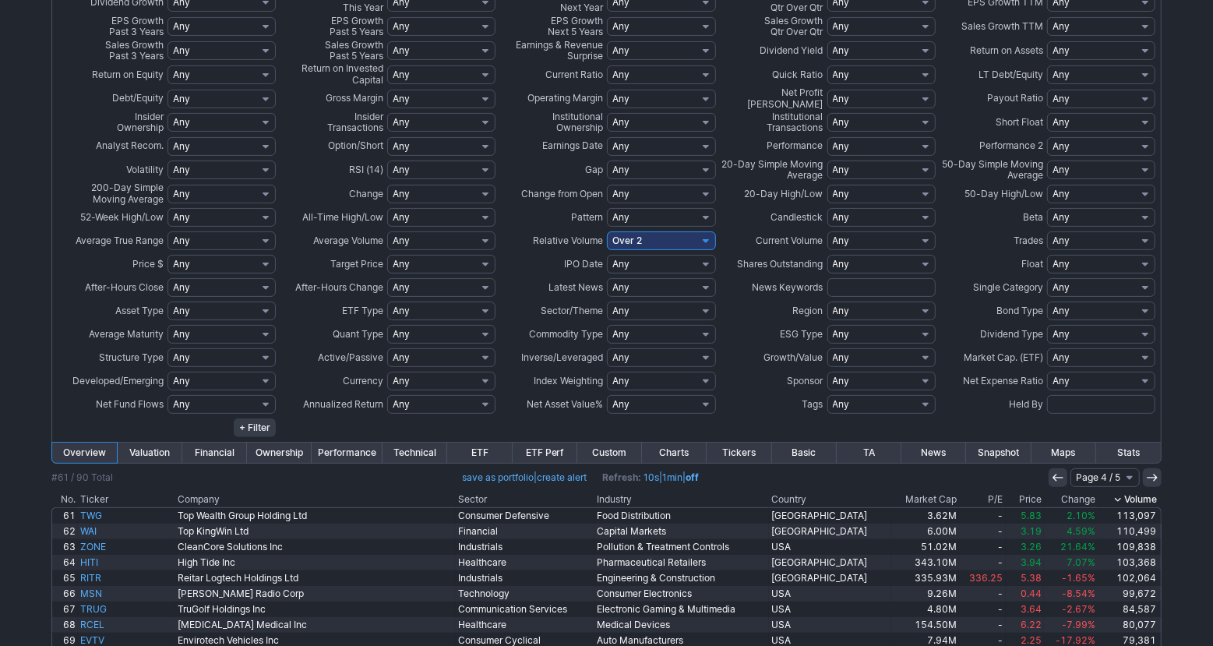
scroll to position [450, 0]
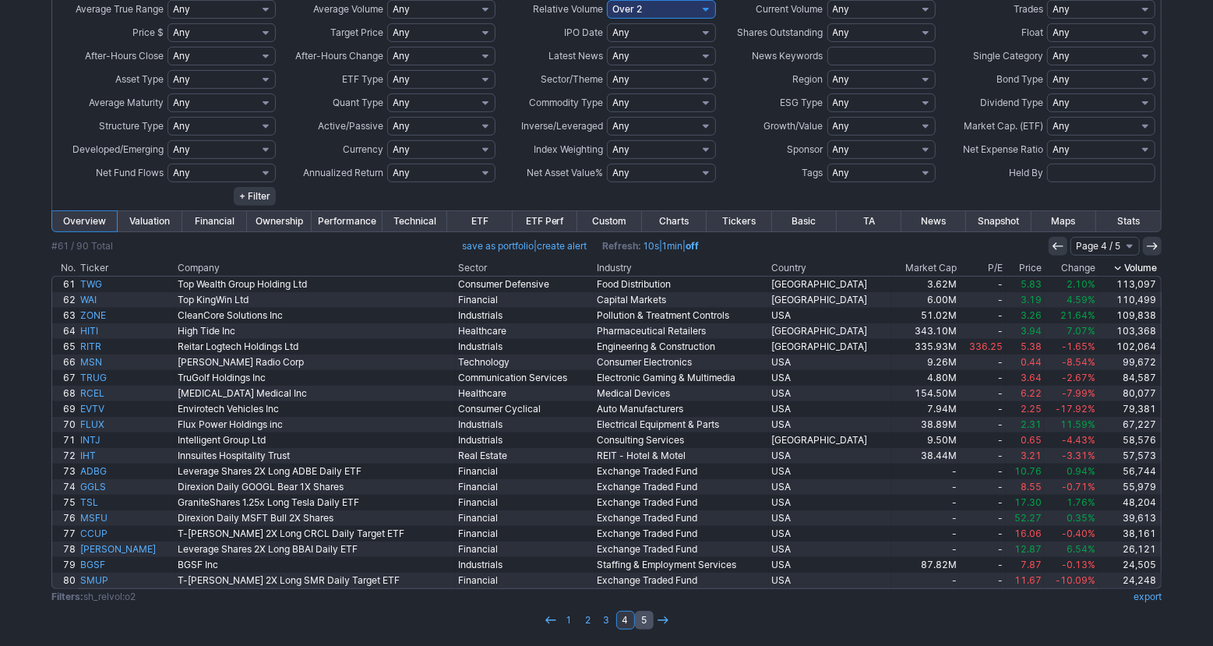
click at [642, 623] on link "5" at bounding box center [644, 620] width 19 height 19
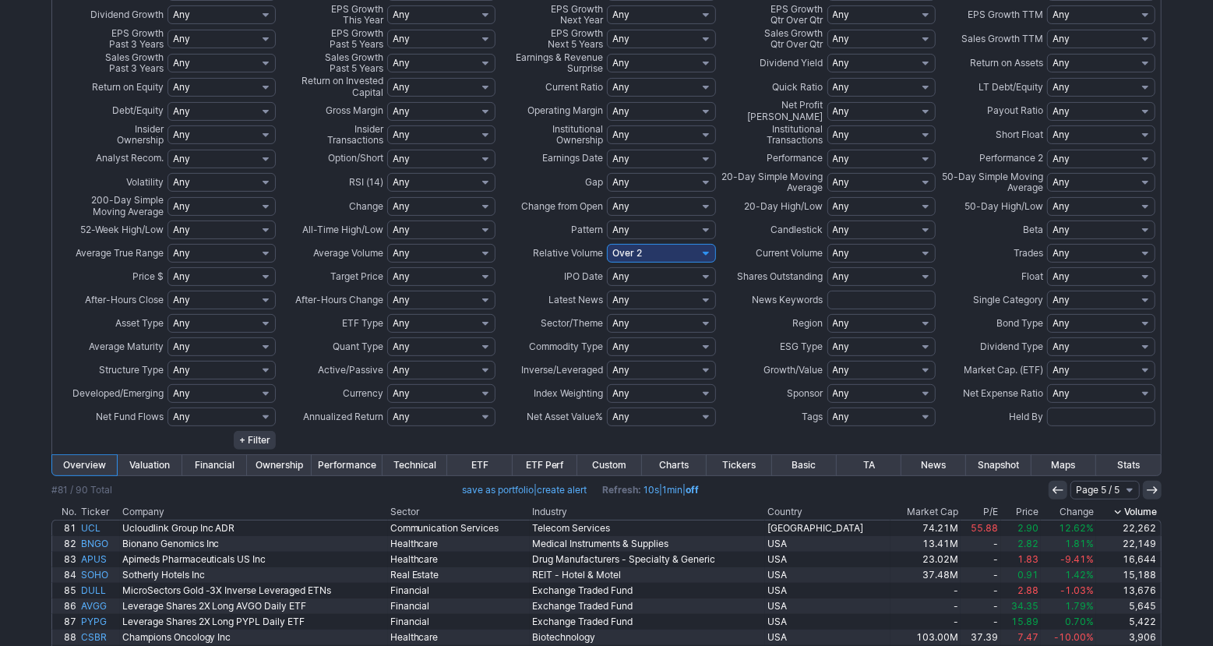
scroll to position [294, 0]
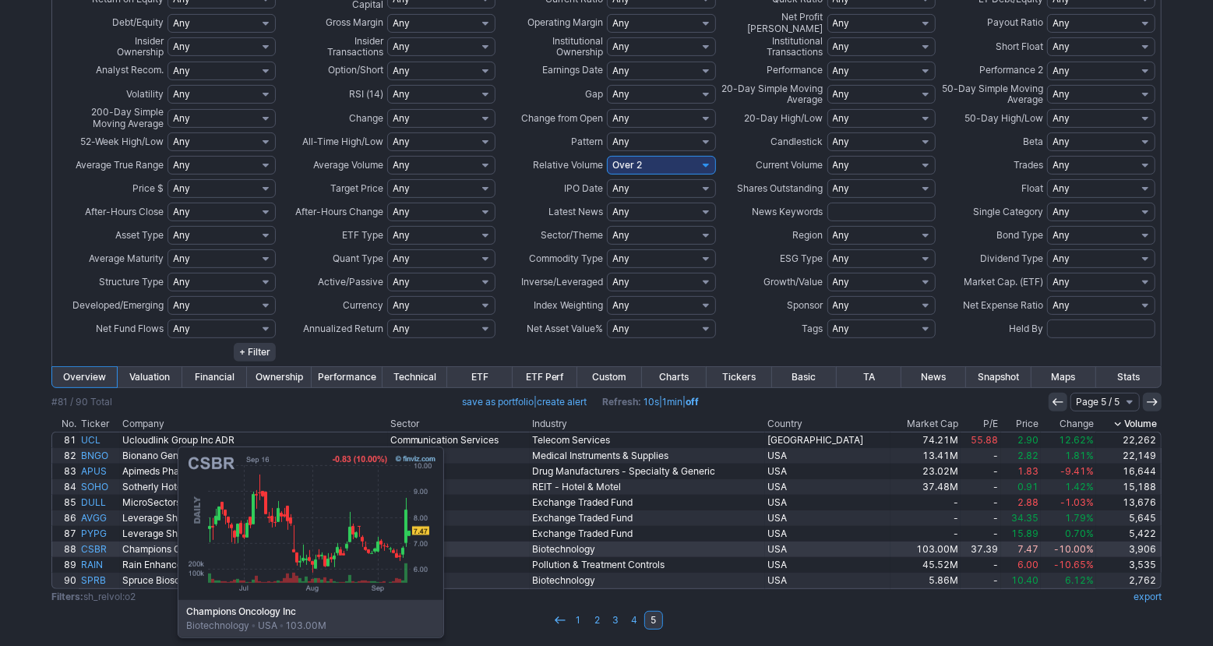
click at [100, 551] on link "CSBR" at bounding box center [99, 549] width 41 height 16
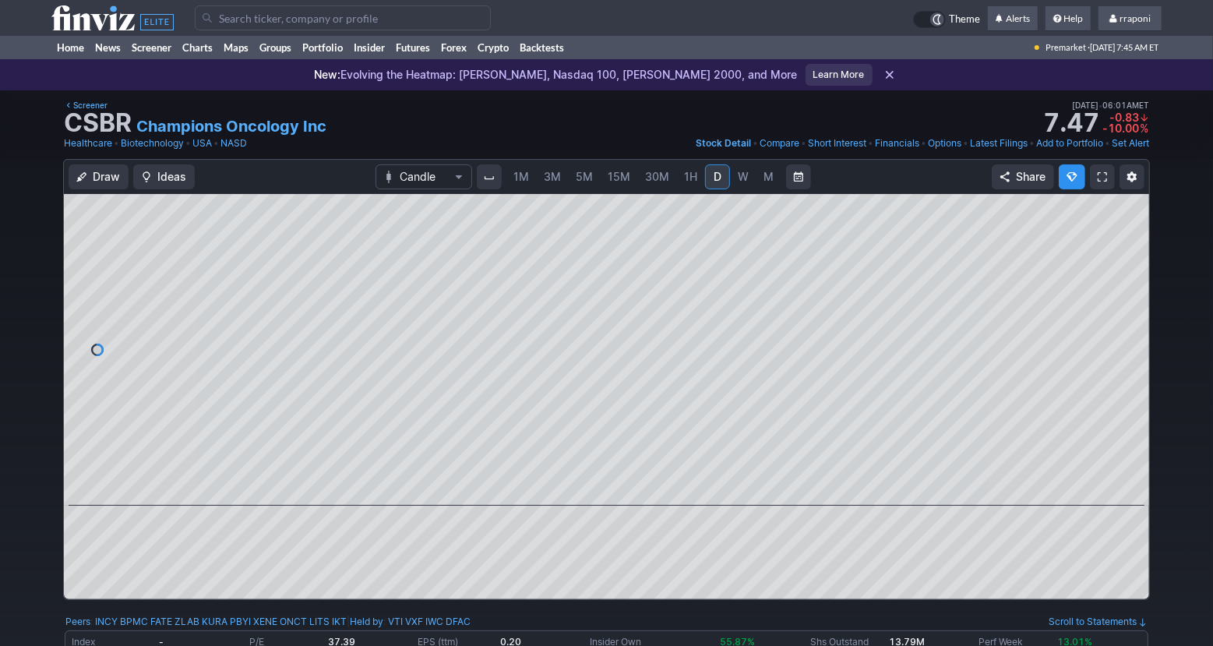
click at [738, 179] on span "W" at bounding box center [743, 176] width 11 height 13
click at [759, 178] on link "M" at bounding box center [768, 176] width 25 height 25
click at [52, 53] on link "Home" at bounding box center [70, 47] width 38 height 23
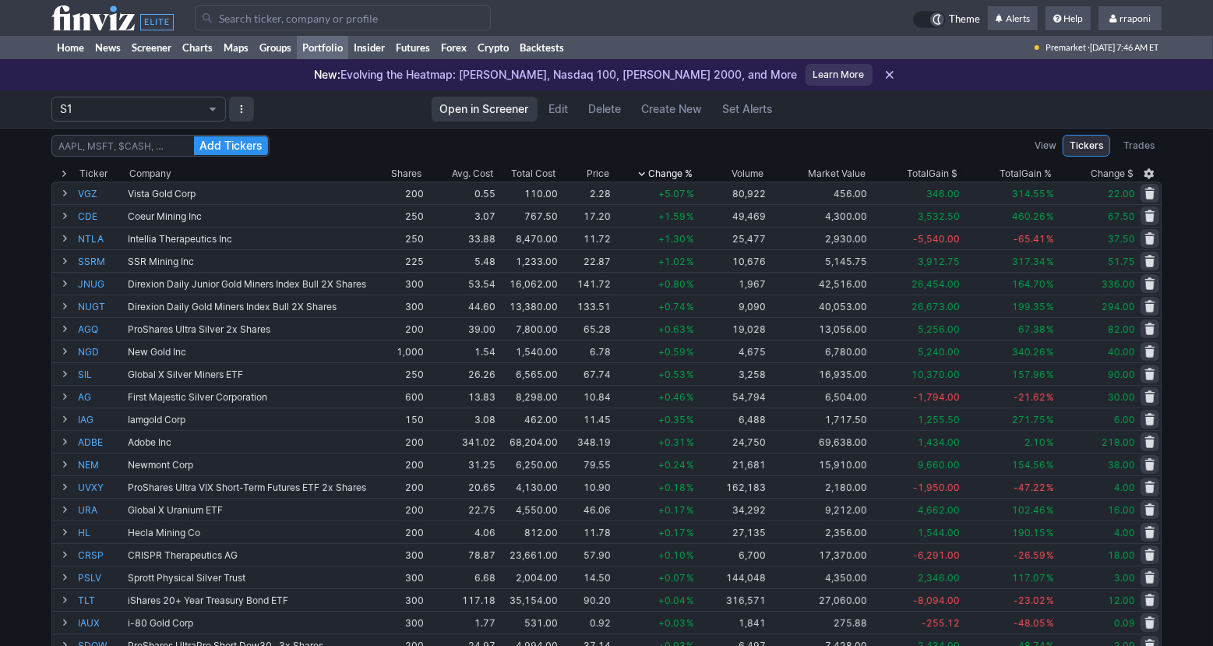
click at [343, 51] on link "Portfolio" at bounding box center [322, 47] width 51 height 23
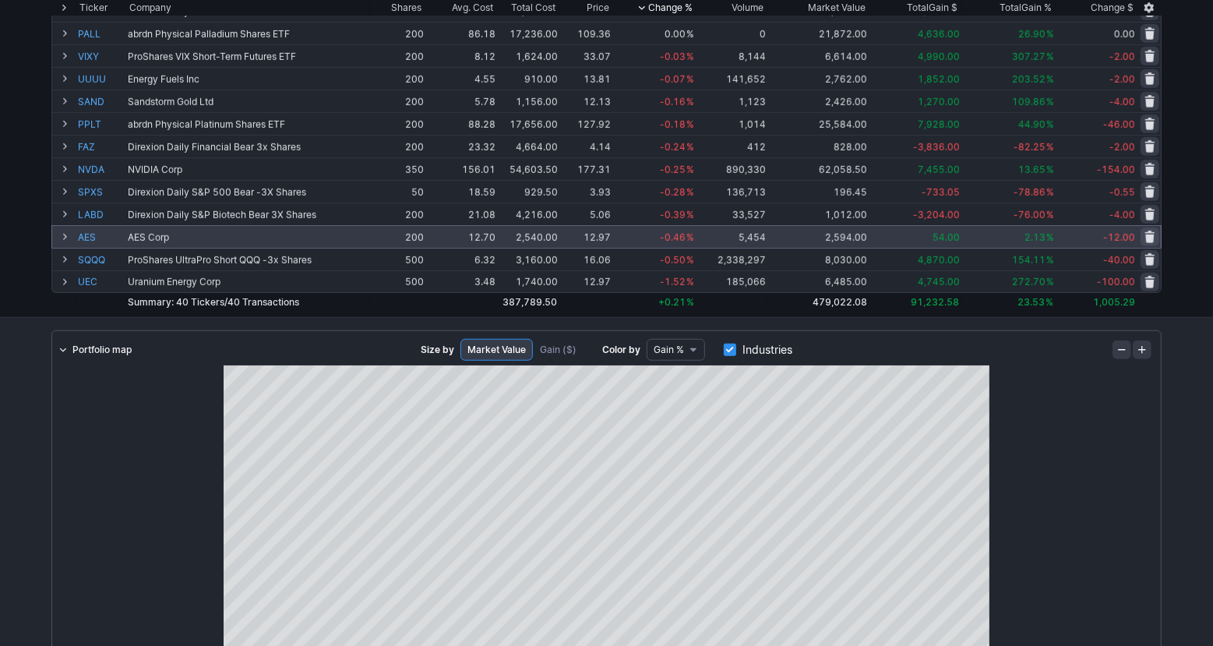
scroll to position [576, 0]
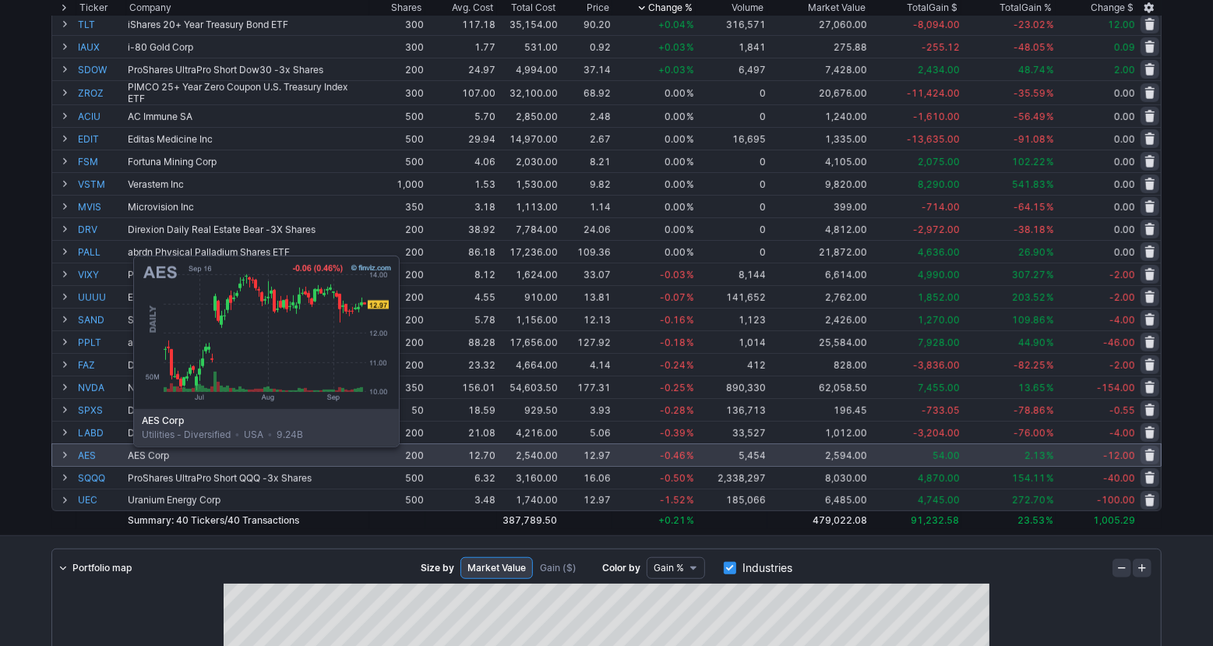
click at [94, 457] on link "AES" at bounding box center [101, 455] width 47 height 22
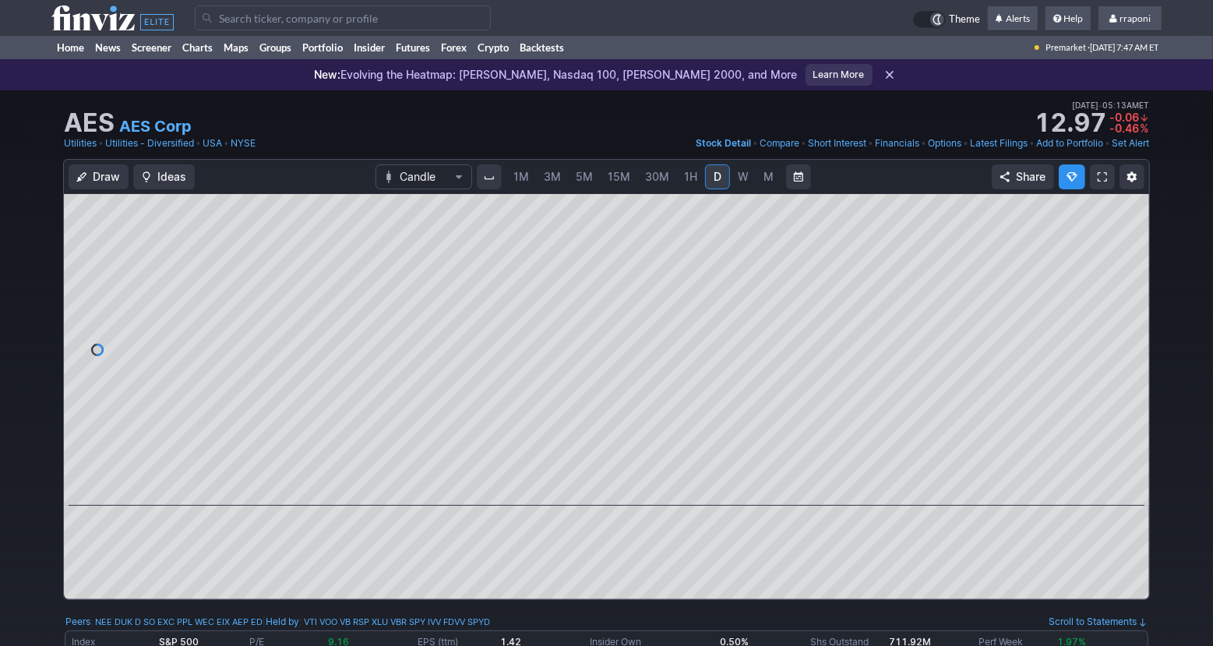
click at [745, 175] on span "W" at bounding box center [743, 176] width 11 height 13
click at [763, 176] on span "M" at bounding box center [768, 176] width 10 height 13
click at [78, 53] on link "Home" at bounding box center [70, 47] width 38 height 23
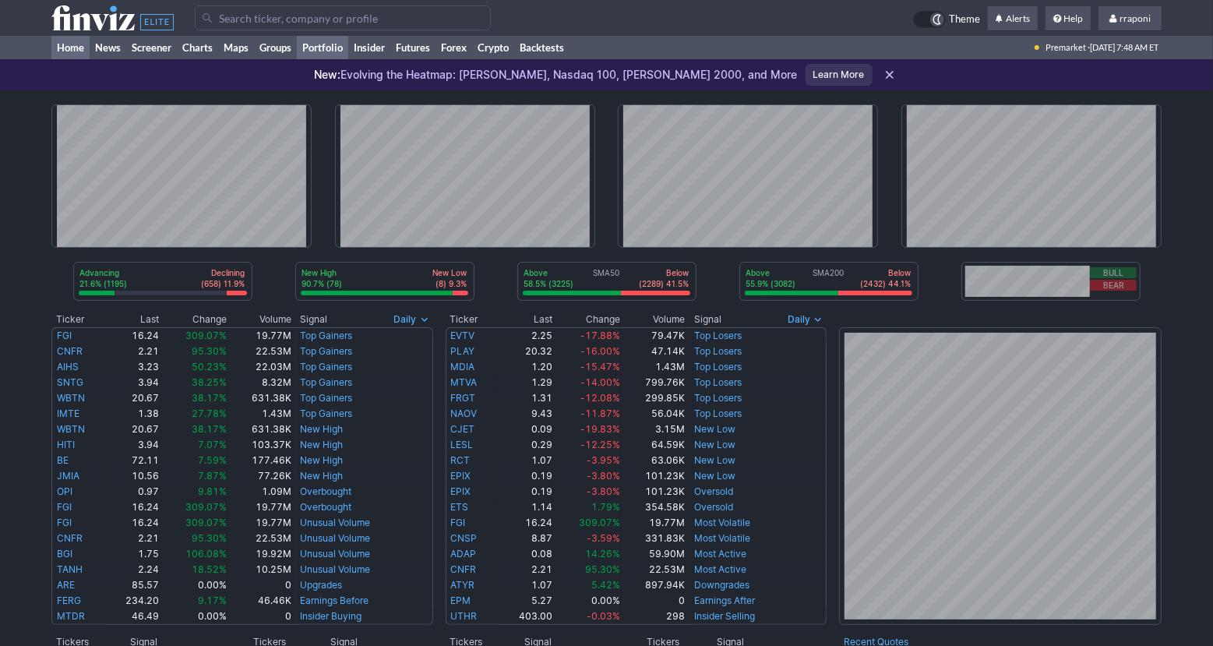
click at [347, 53] on link "Portfolio" at bounding box center [322, 47] width 51 height 23
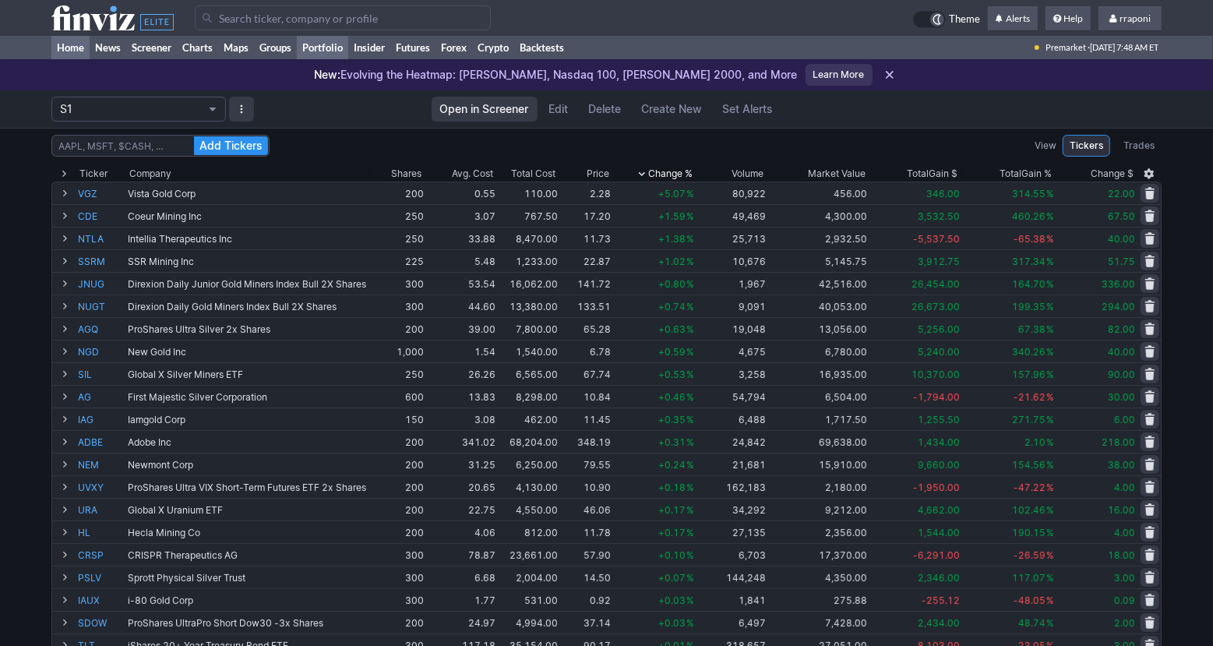
click at [78, 41] on link "Home" at bounding box center [70, 47] width 38 height 23
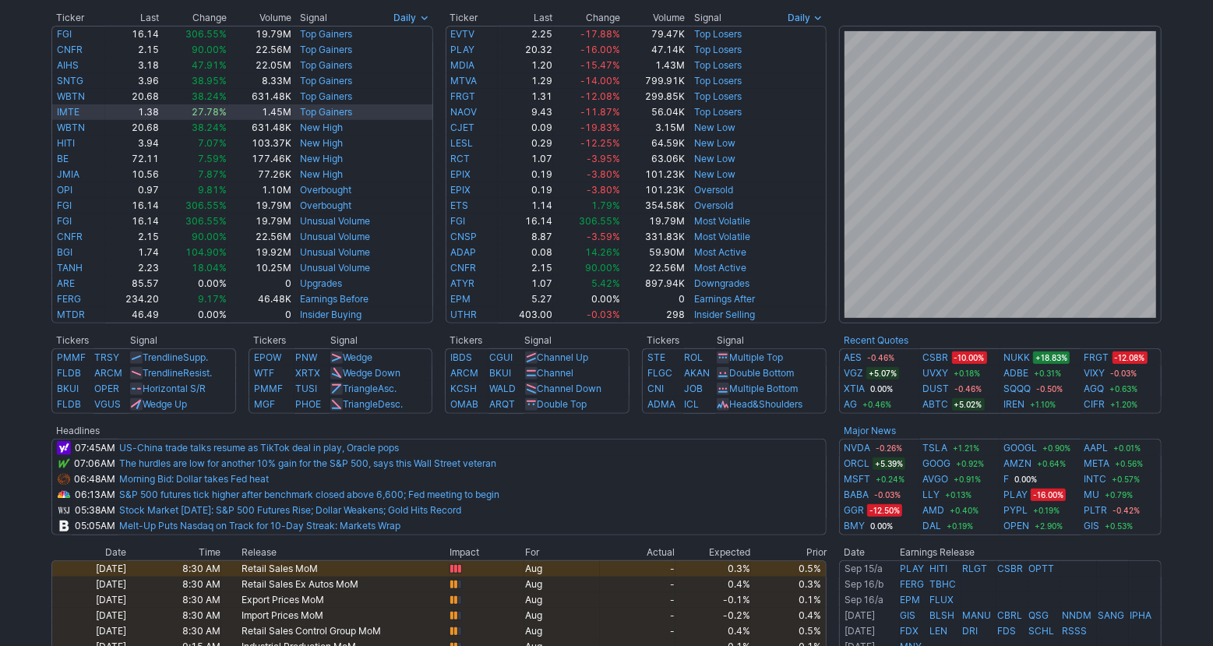
scroll to position [701, 0]
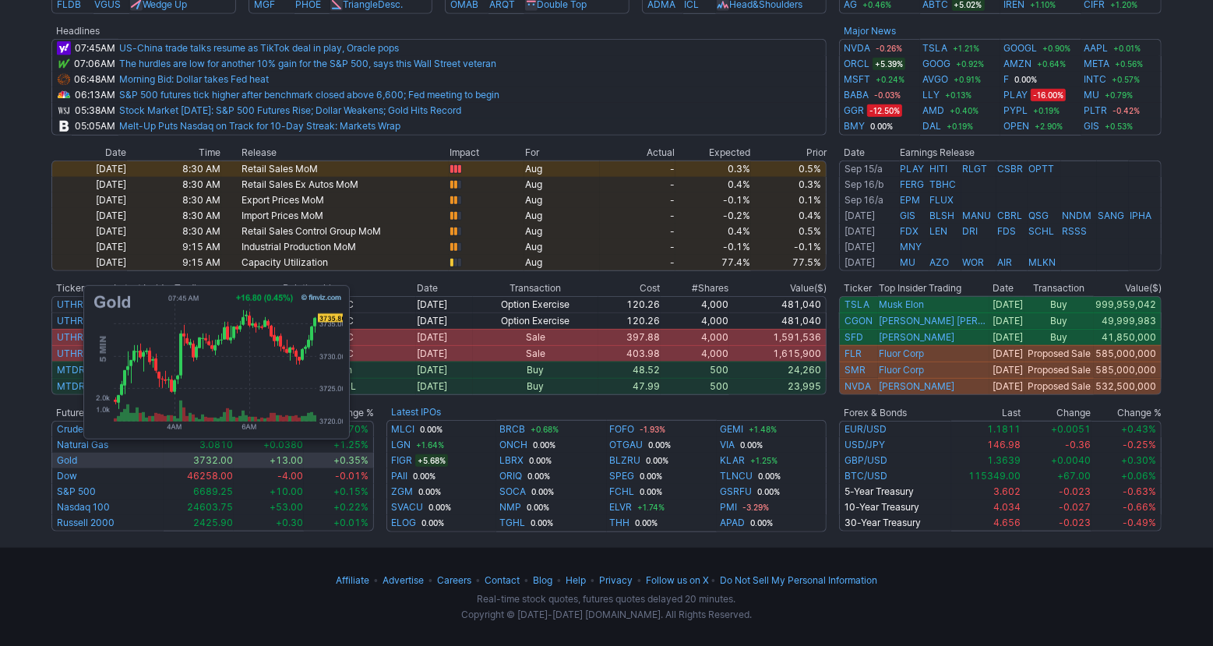
click at [76, 456] on link "Gold" at bounding box center [67, 460] width 20 height 12
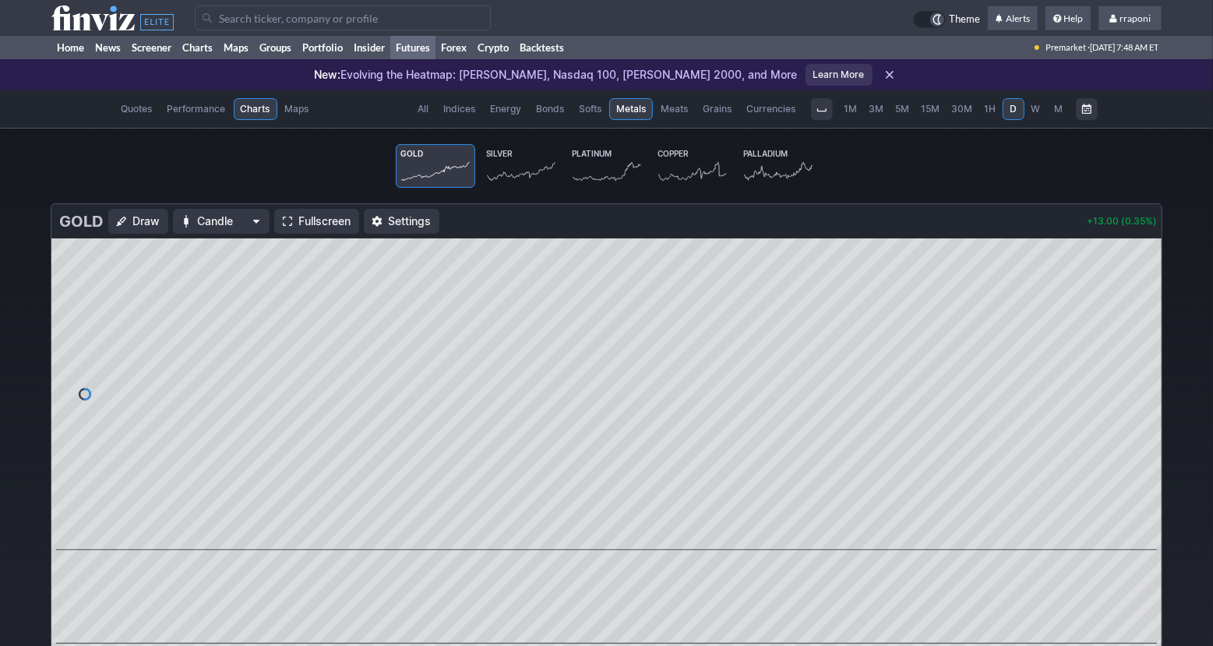
click at [522, 171] on icon at bounding box center [521, 171] width 69 height 22
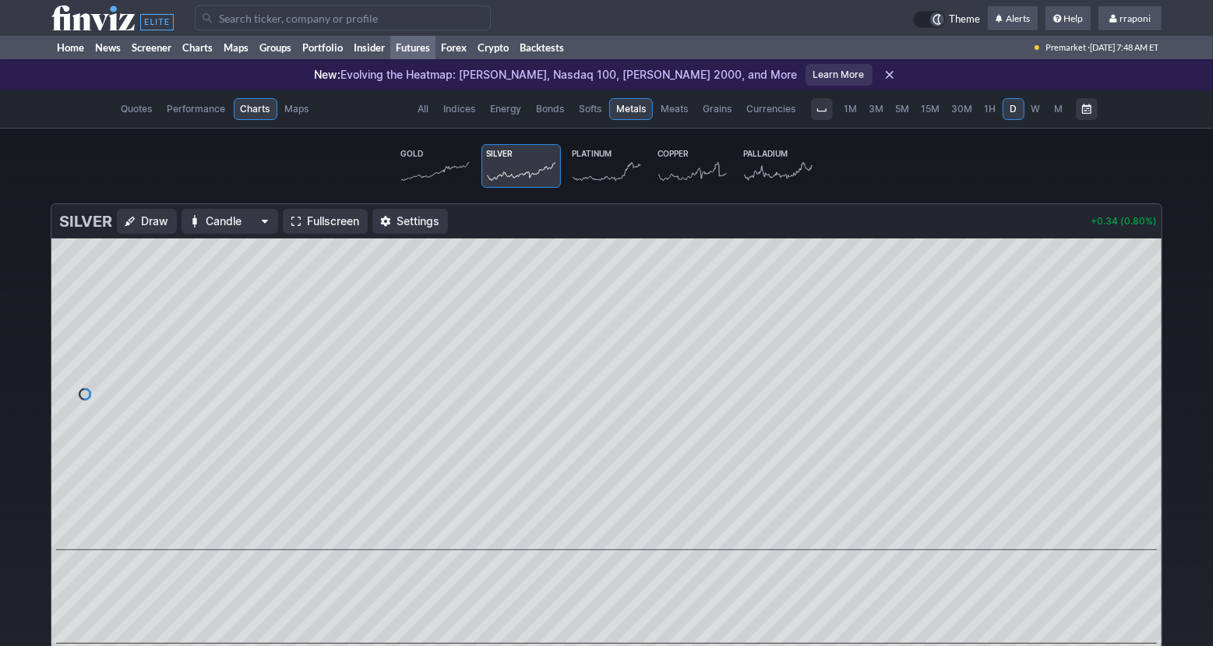
click at [619, 174] on icon at bounding box center [606, 171] width 69 height 22
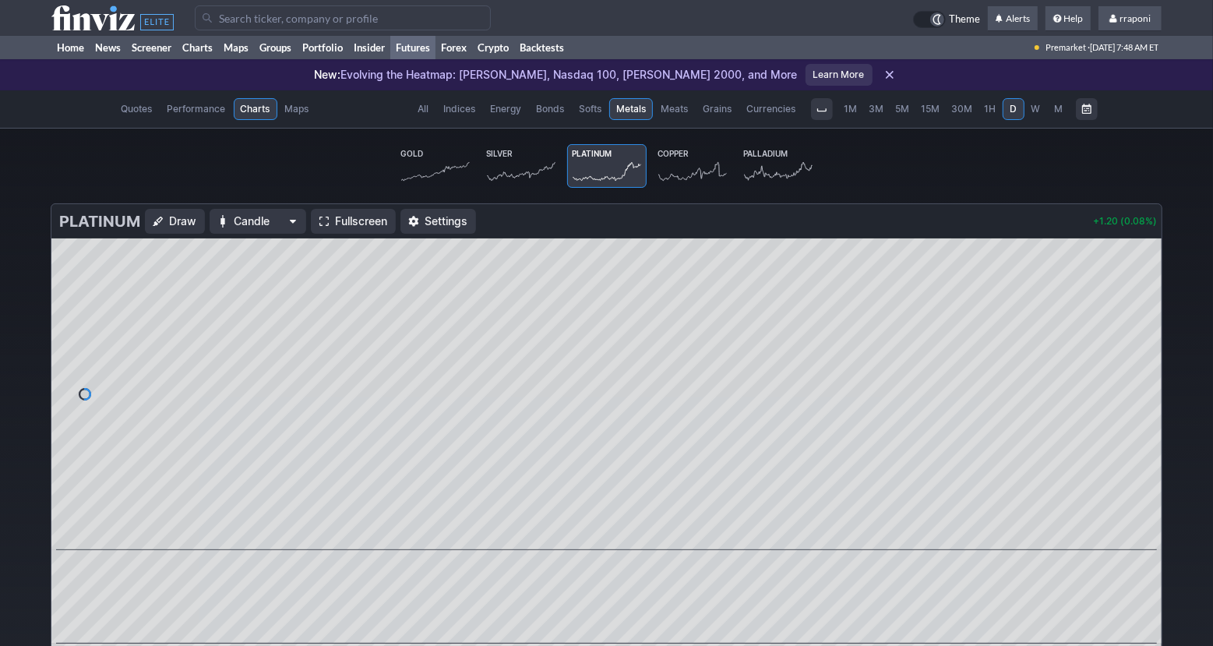
click at [792, 175] on icon at bounding box center [778, 171] width 69 height 18
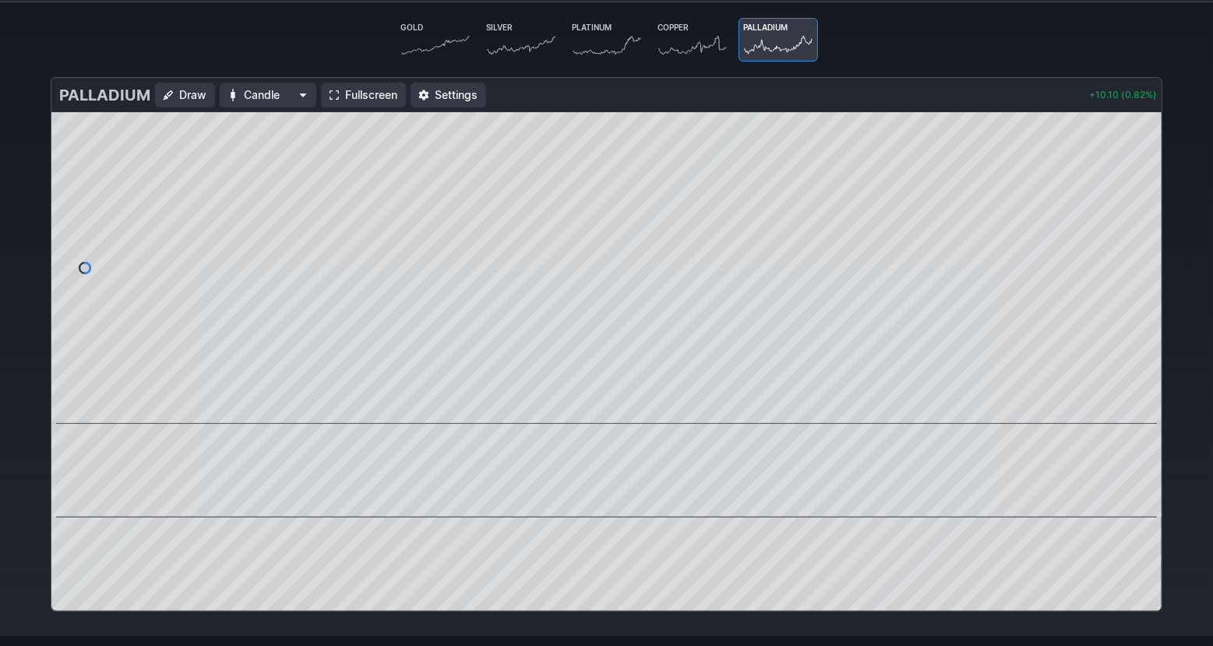
scroll to position [215, 0]
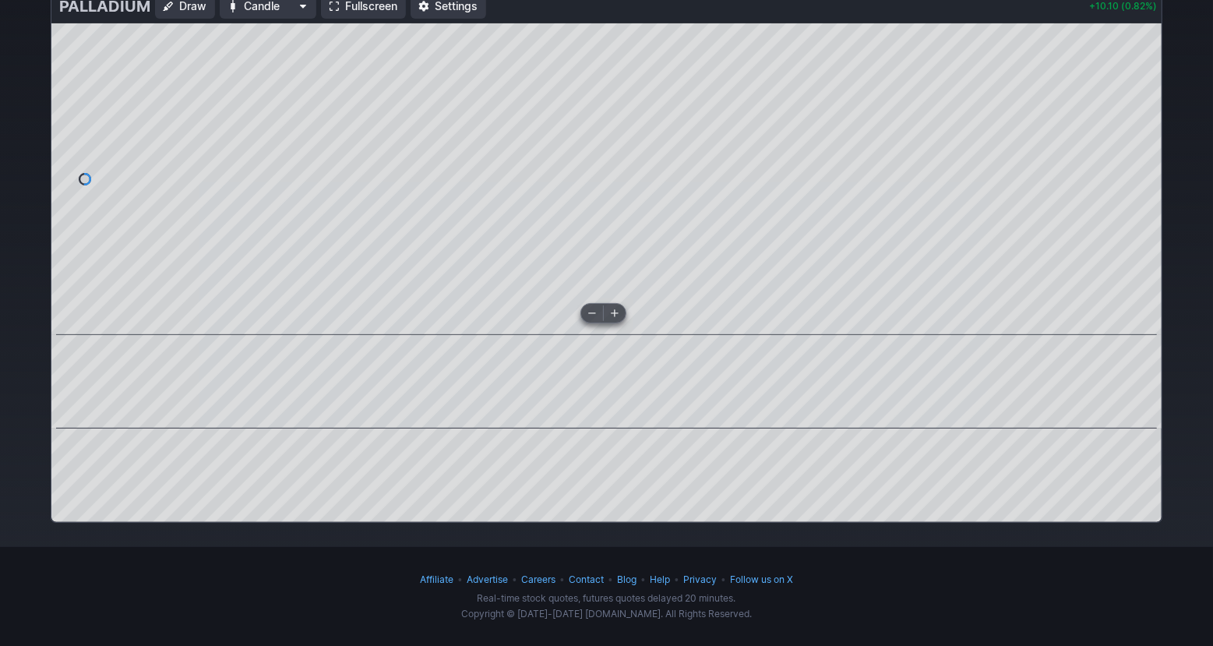
click at [599, 311] on span at bounding box center [592, 313] width 20 height 12
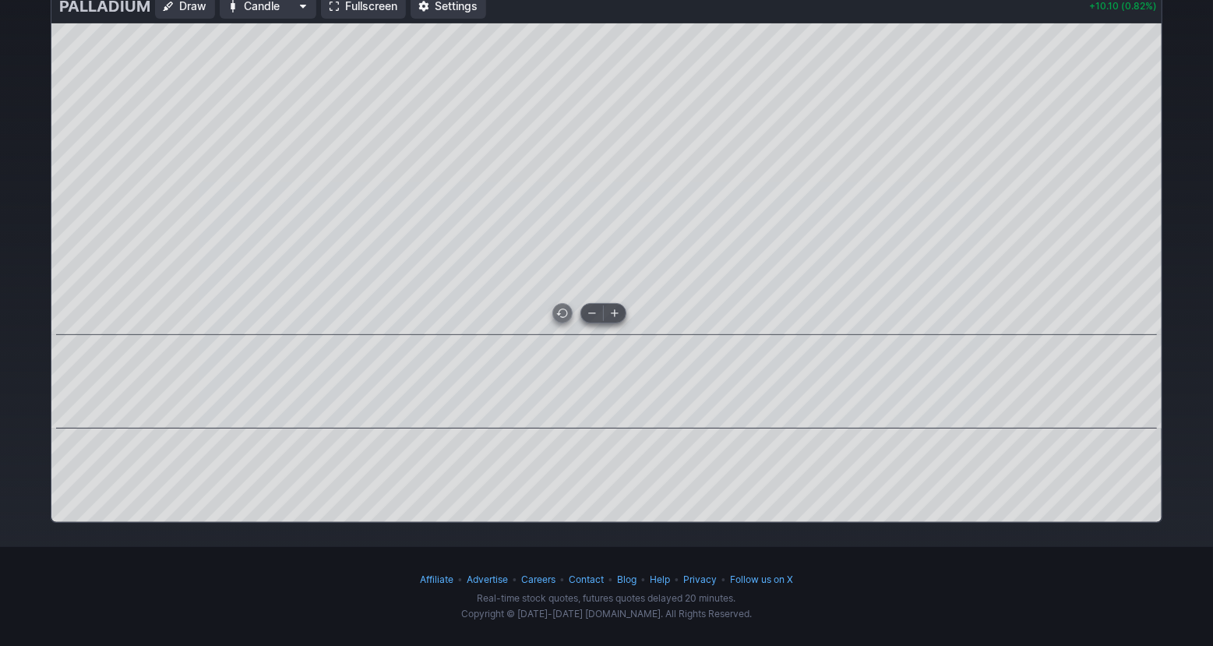
click at [599, 311] on span at bounding box center [592, 313] width 20 height 12
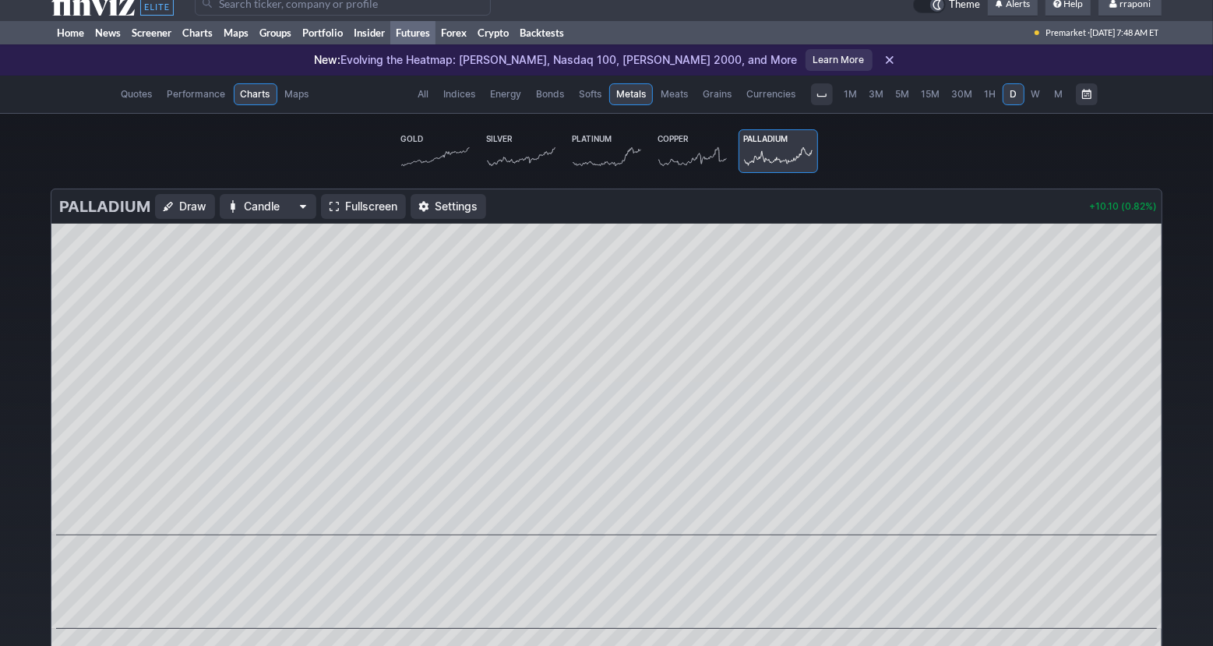
scroll to position [19, 0]
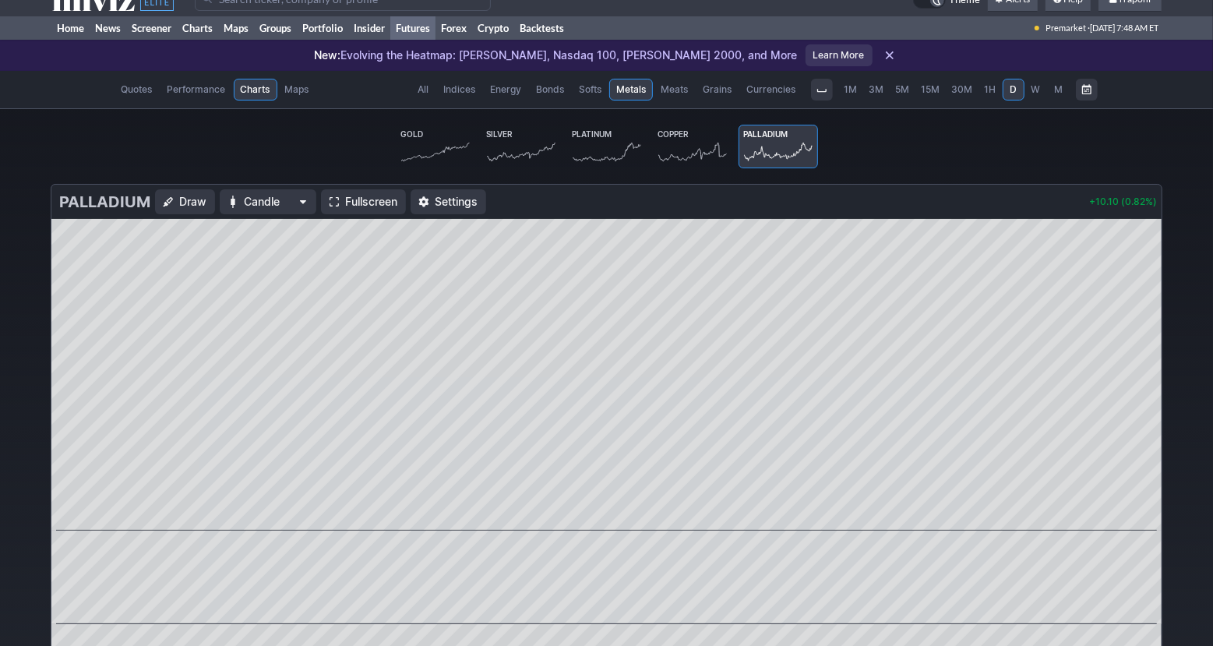
click at [1054, 91] on span "M" at bounding box center [1058, 89] width 9 height 12
click at [593, 150] on icon at bounding box center [606, 152] width 69 height 18
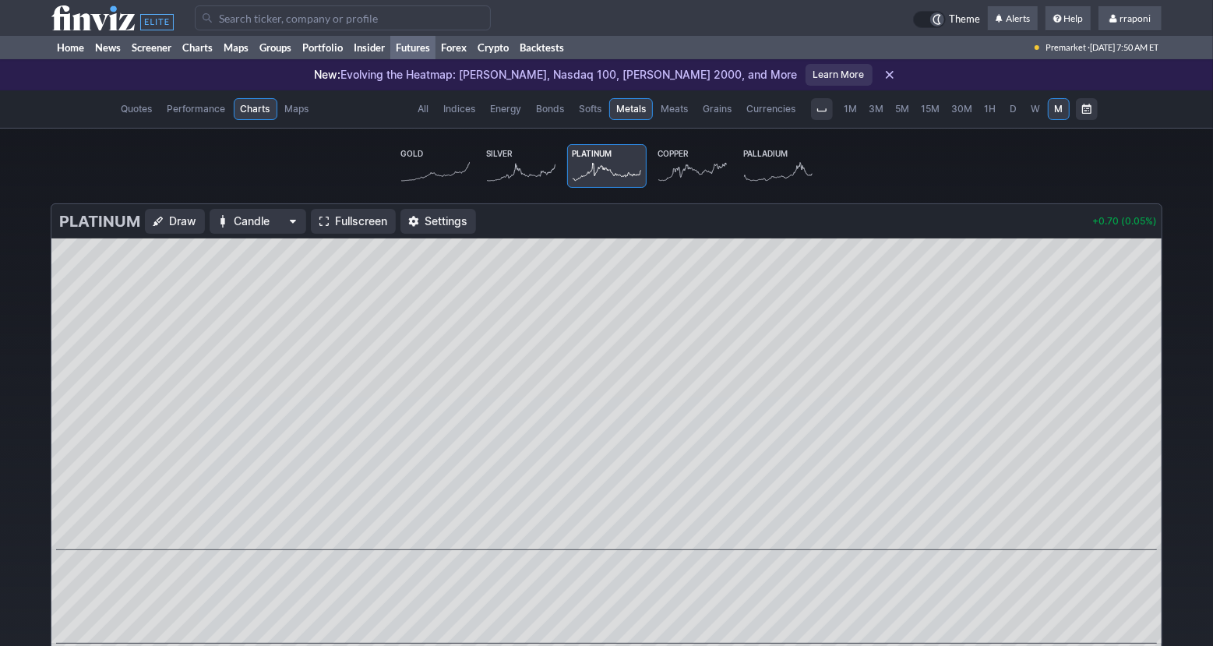
click at [489, 176] on icon at bounding box center [521, 171] width 69 height 22
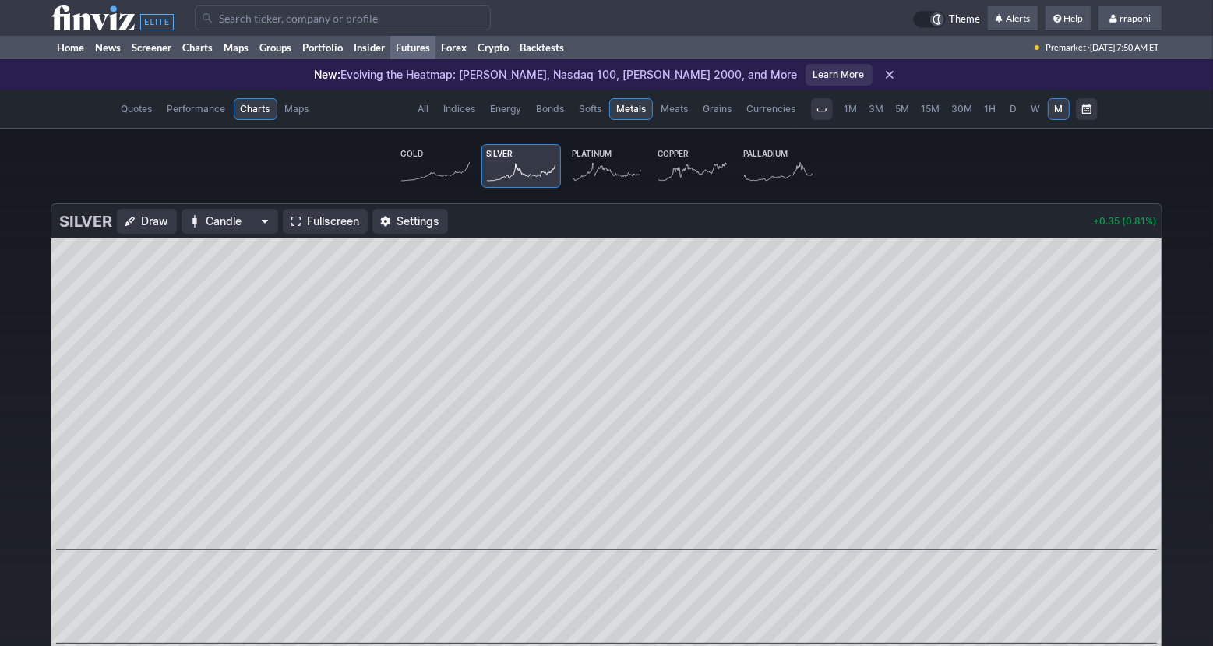
click at [427, 175] on icon at bounding box center [435, 171] width 69 height 19
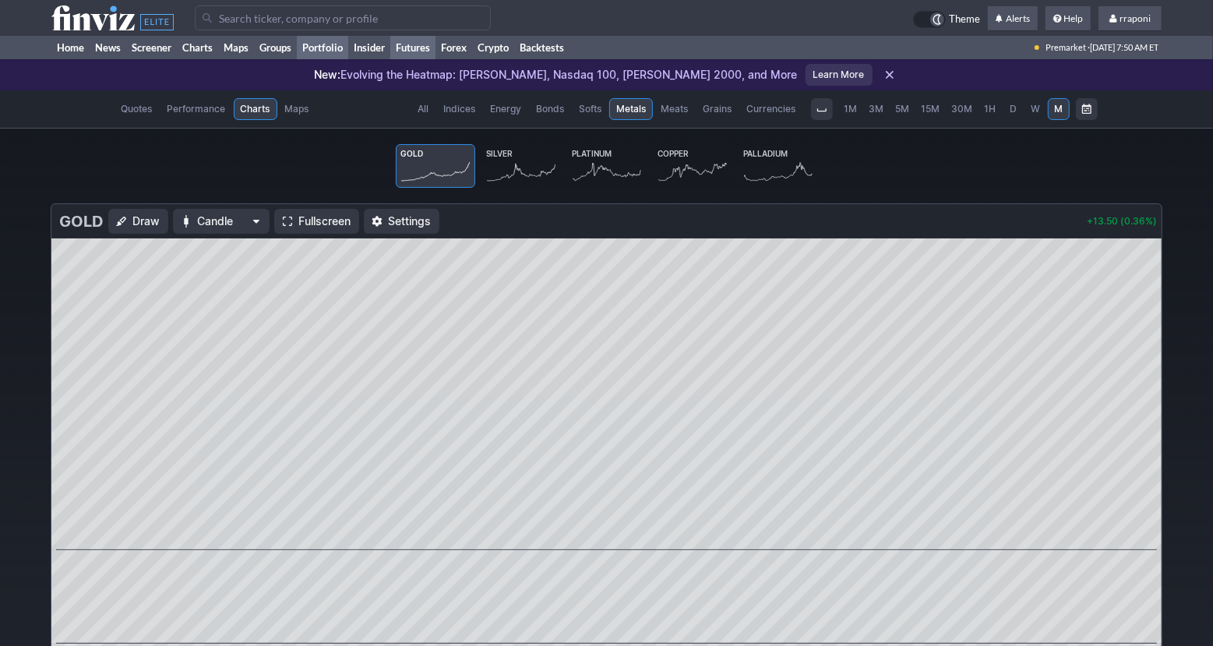
click at [343, 52] on link "Portfolio" at bounding box center [322, 47] width 51 height 23
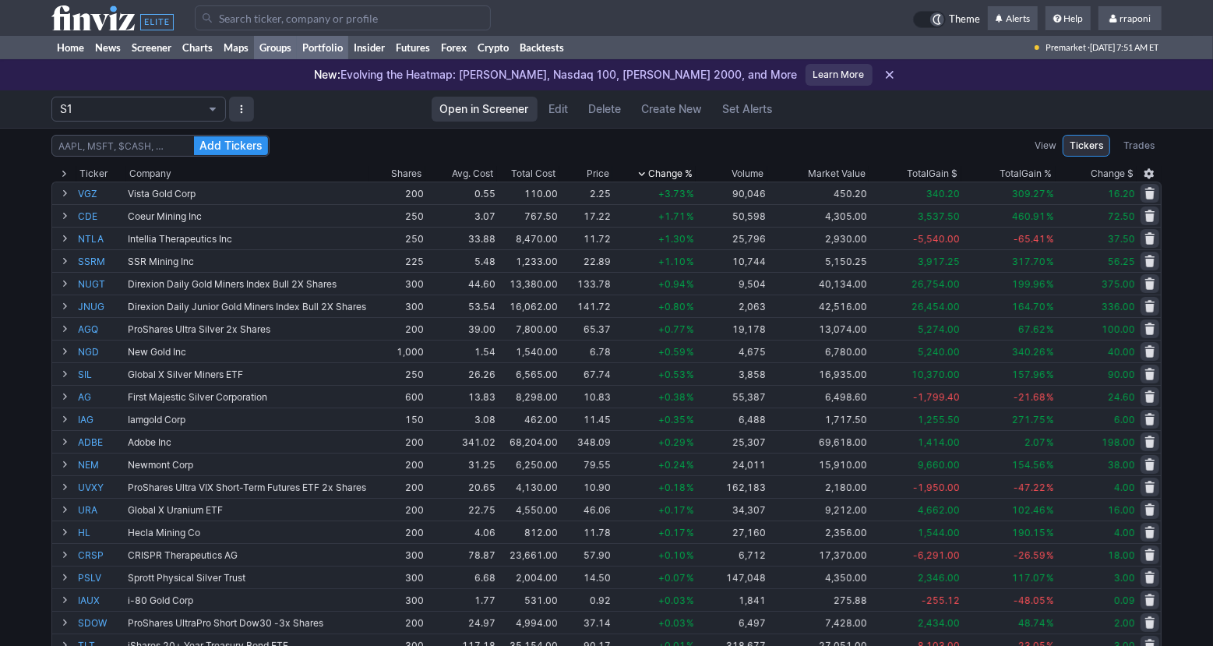
click at [266, 52] on link "Groups" at bounding box center [275, 47] width 43 height 23
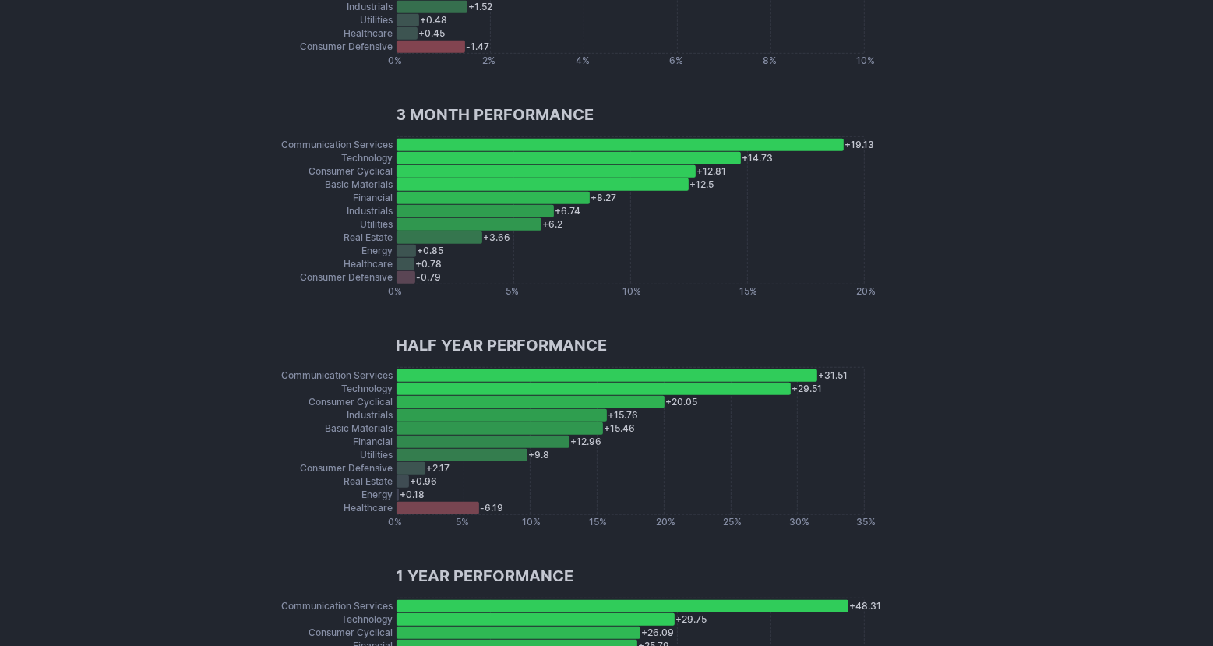
scroll to position [970, 0]
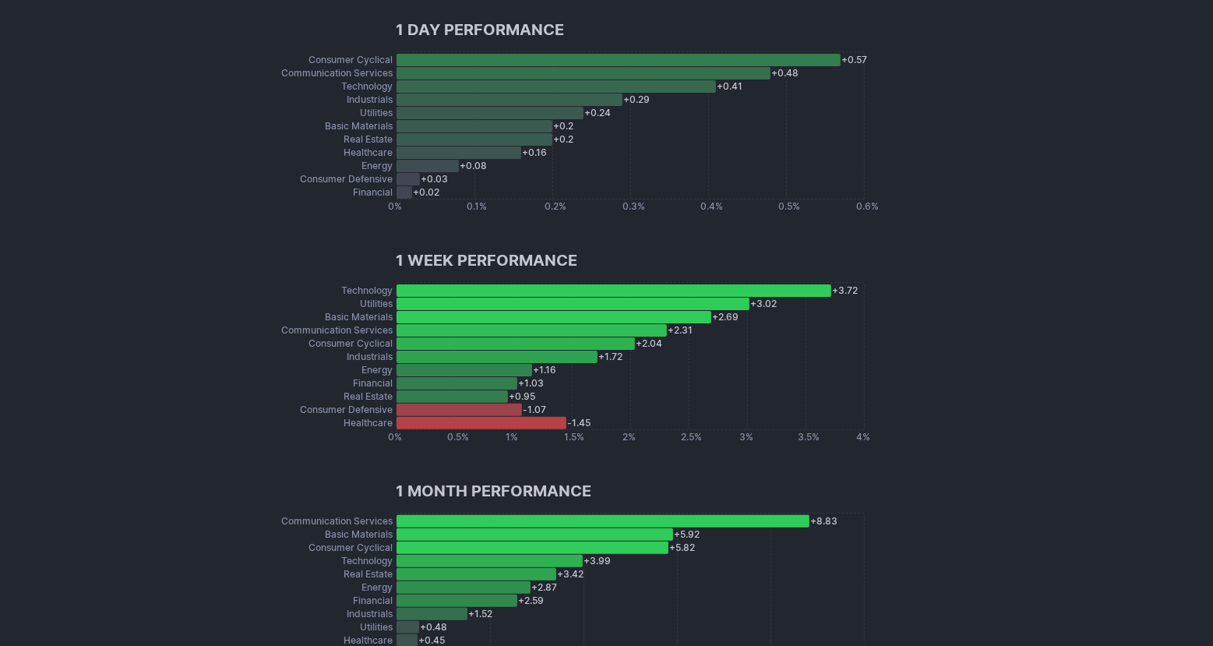
scroll to position [0, 0]
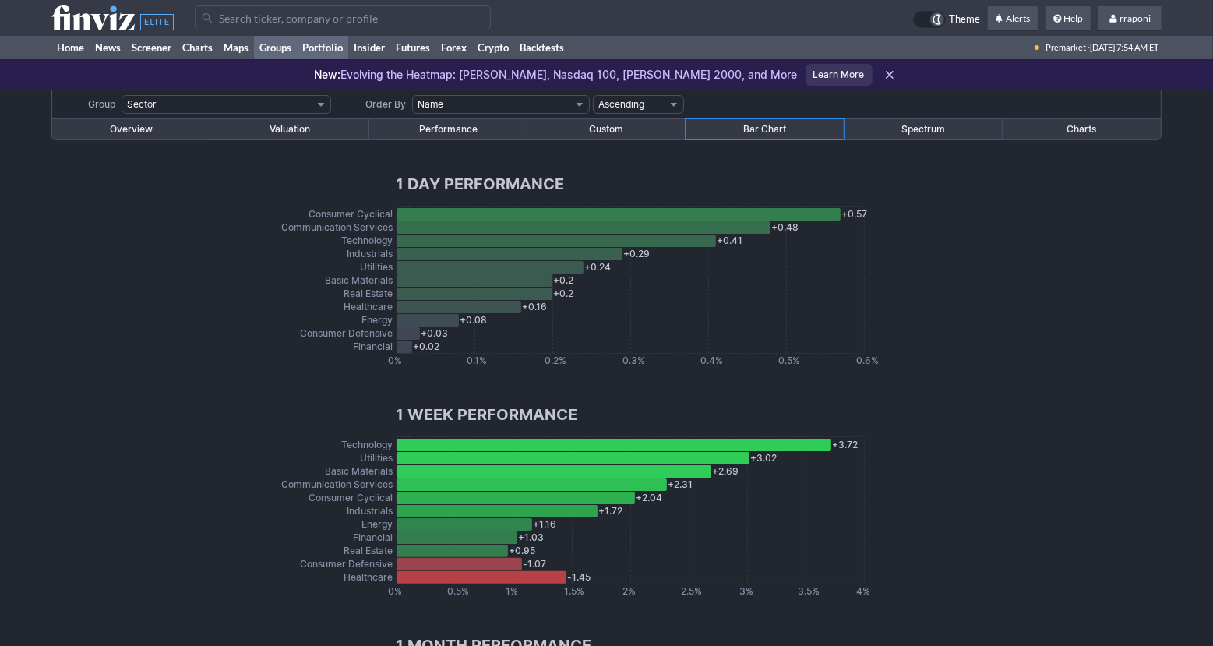
click at [347, 57] on link "Portfolio" at bounding box center [322, 47] width 51 height 23
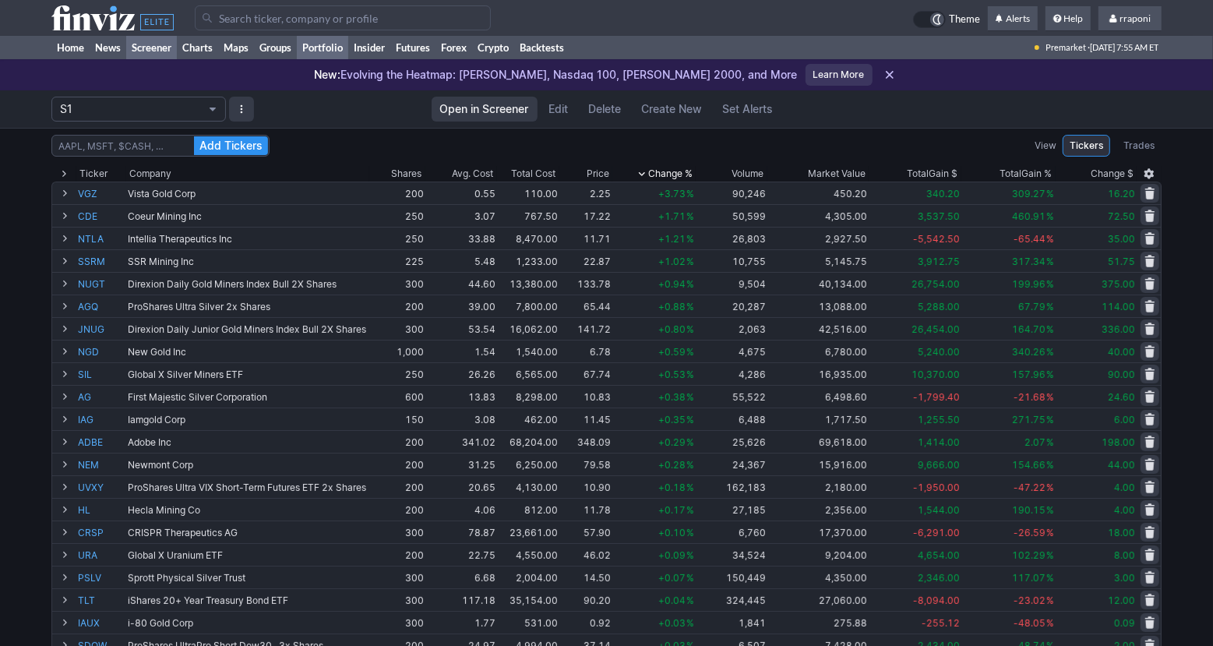
click at [138, 49] on link "Screener" at bounding box center [151, 47] width 51 height 23
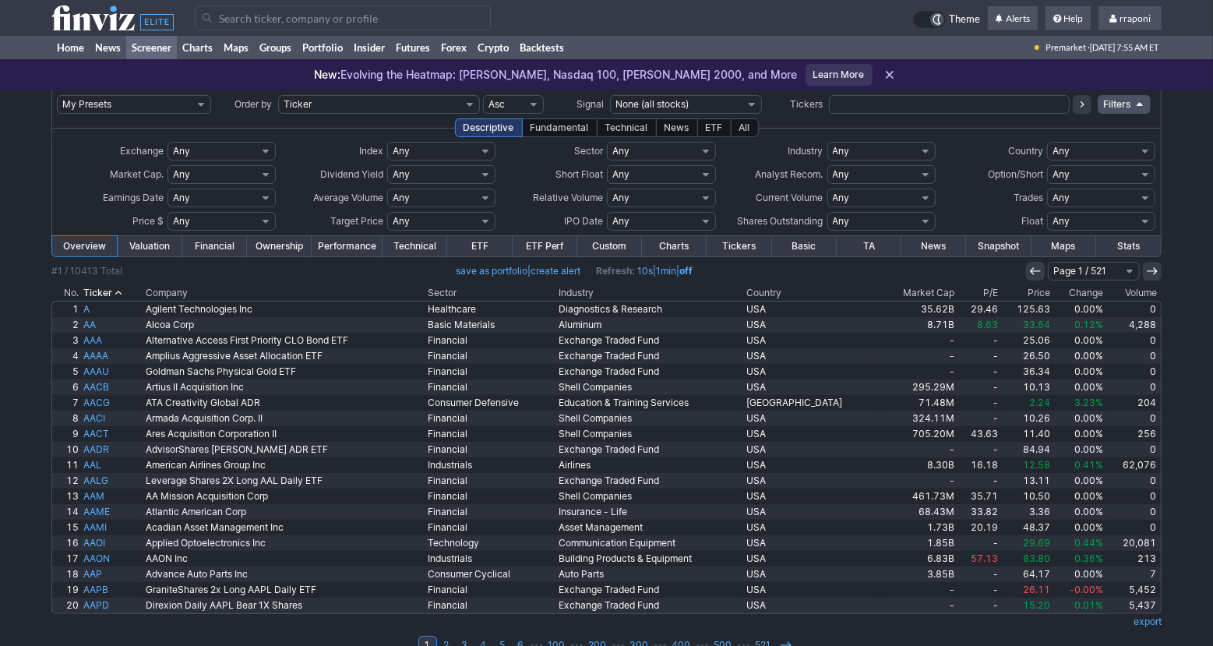
click at [854, 98] on input "text" at bounding box center [949, 104] width 241 height 19
type input "nne"
click at [1078, 107] on icon at bounding box center [1082, 104] width 12 height 12
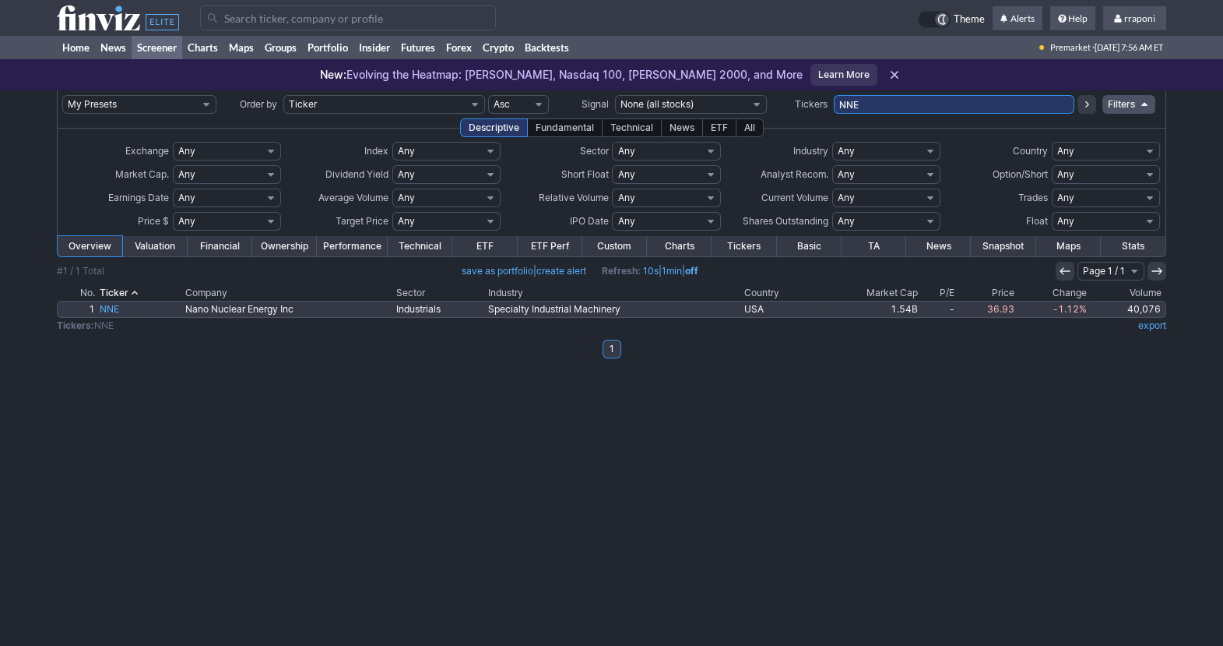
click at [542, 309] on link "Specialty Industrial Machinery" at bounding box center [614, 309] width 256 height 16
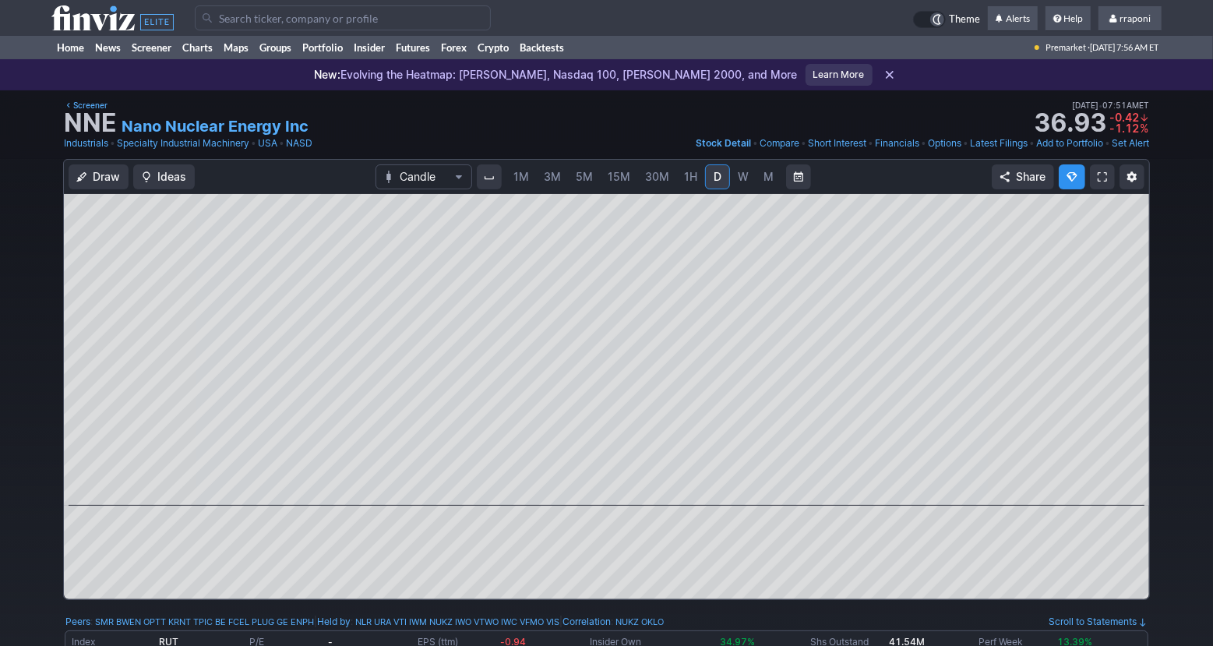
click at [185, 146] on link "Specialty Industrial Machinery" at bounding box center [183, 144] width 132 height 16
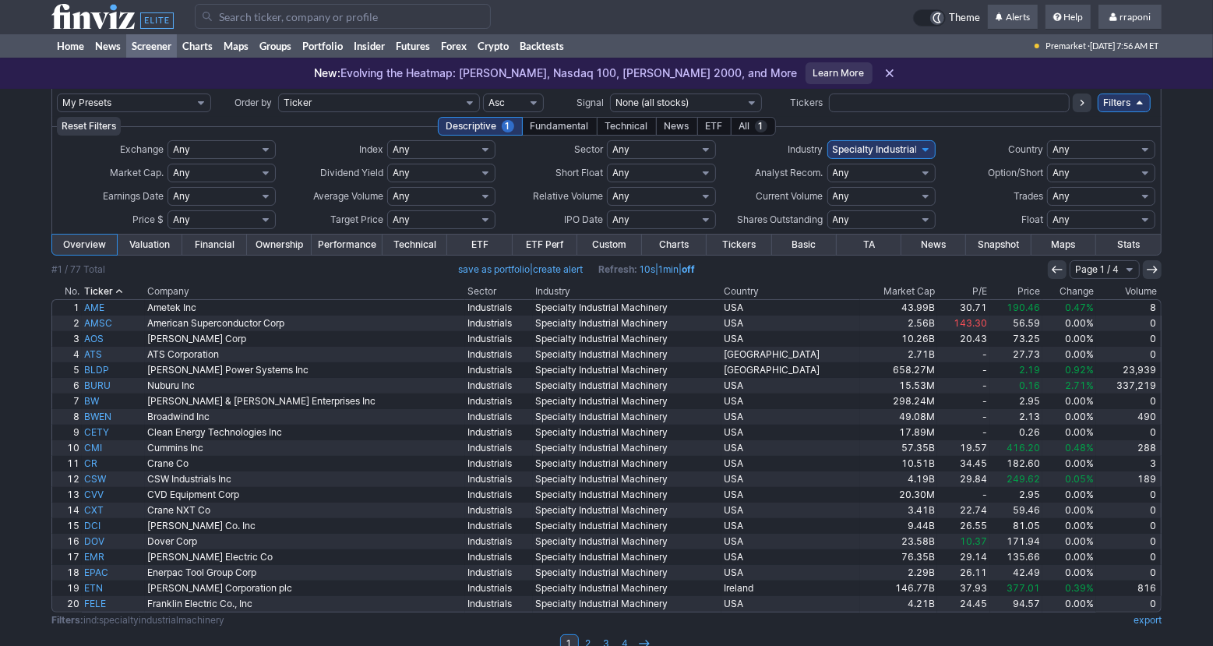
scroll to position [2, 0]
click at [1153, 290] on th "Volume" at bounding box center [1128, 291] width 65 height 16
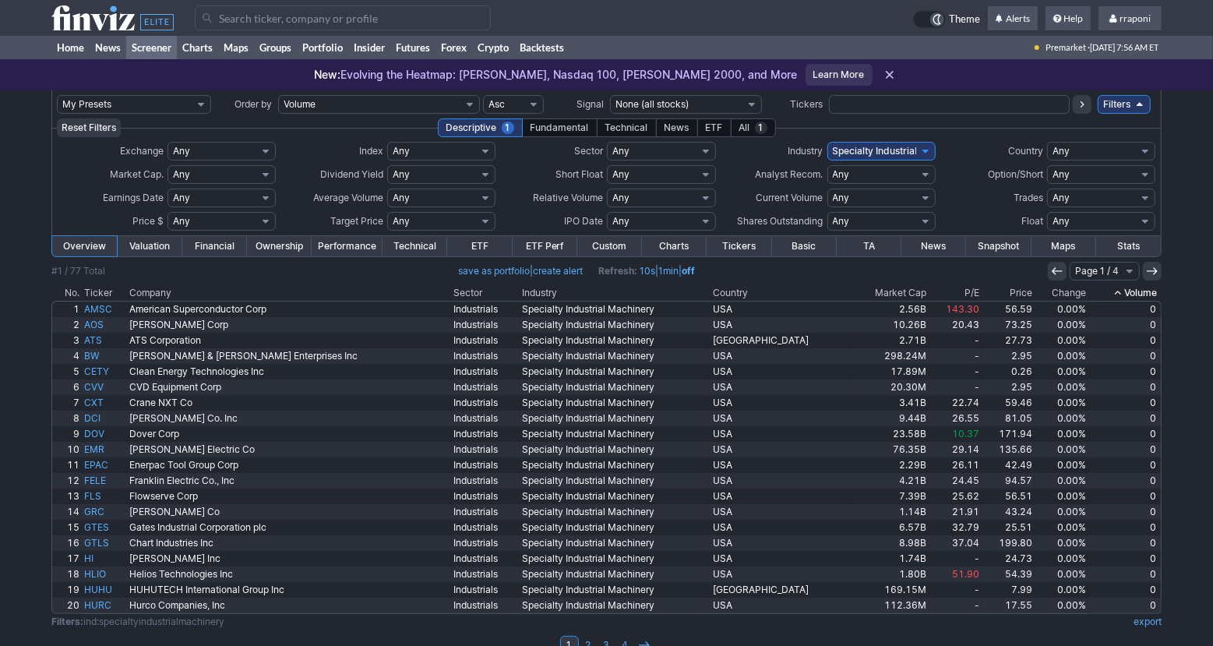
click at [1153, 290] on th "Volume" at bounding box center [1125, 293] width 72 height 16
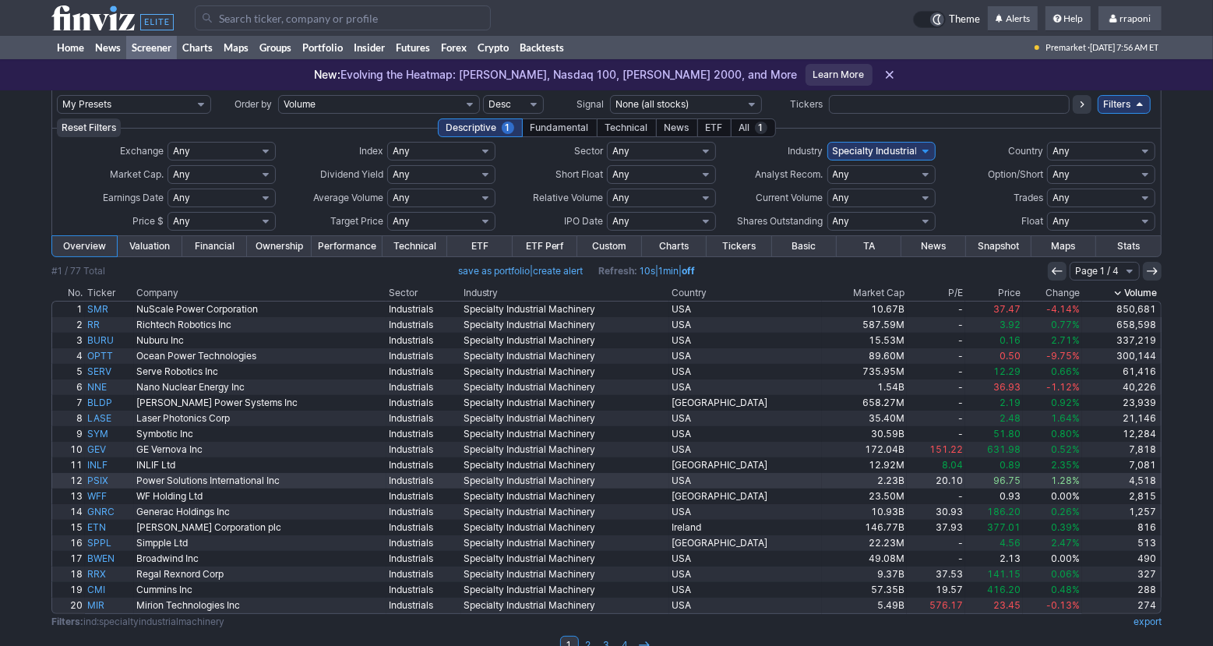
click at [1154, 486] on link "4,518" at bounding box center [1121, 481] width 79 height 16
click at [1184, 428] on div "My Presets -Save Screen -Edit Screens s: p3 s: p2 s: p1 p: S1 Order by Ticker T…" at bounding box center [606, 380] width 1213 height 581
click at [1192, 417] on div "My Presets -Save Screen -Edit Screens s: p3 s: p2 s: p1 p: S1 Order by Ticker T…" at bounding box center [606, 380] width 1213 height 581
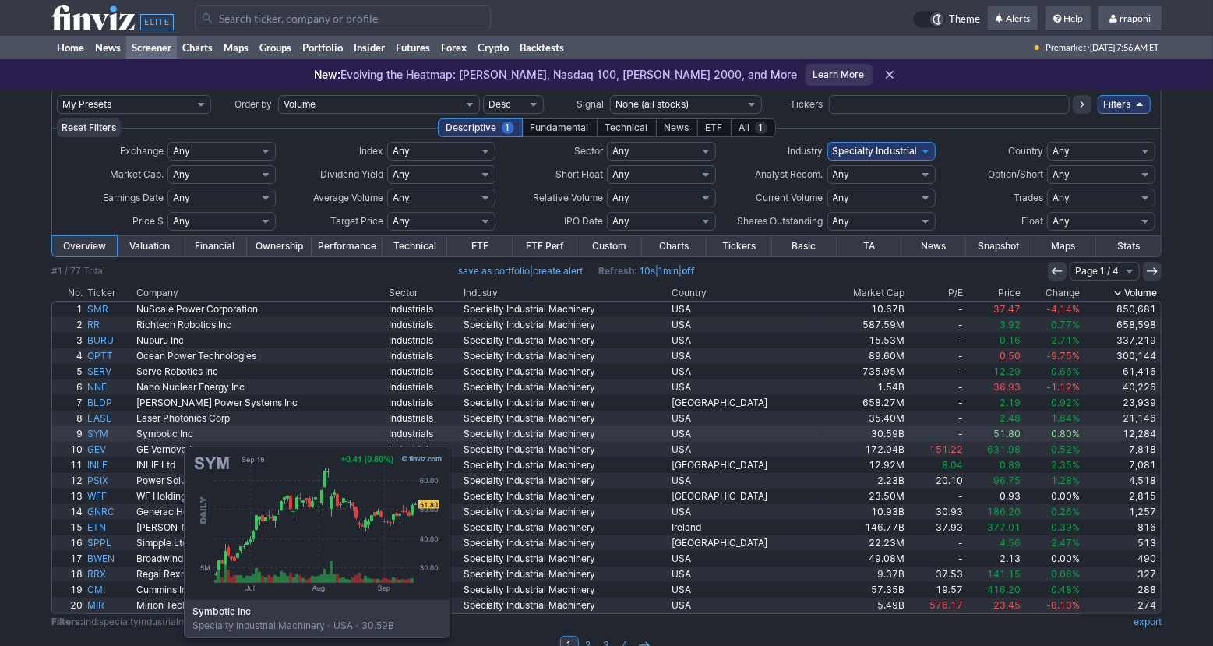
click at [106, 438] on link "SYM" at bounding box center [110, 434] width 50 height 16
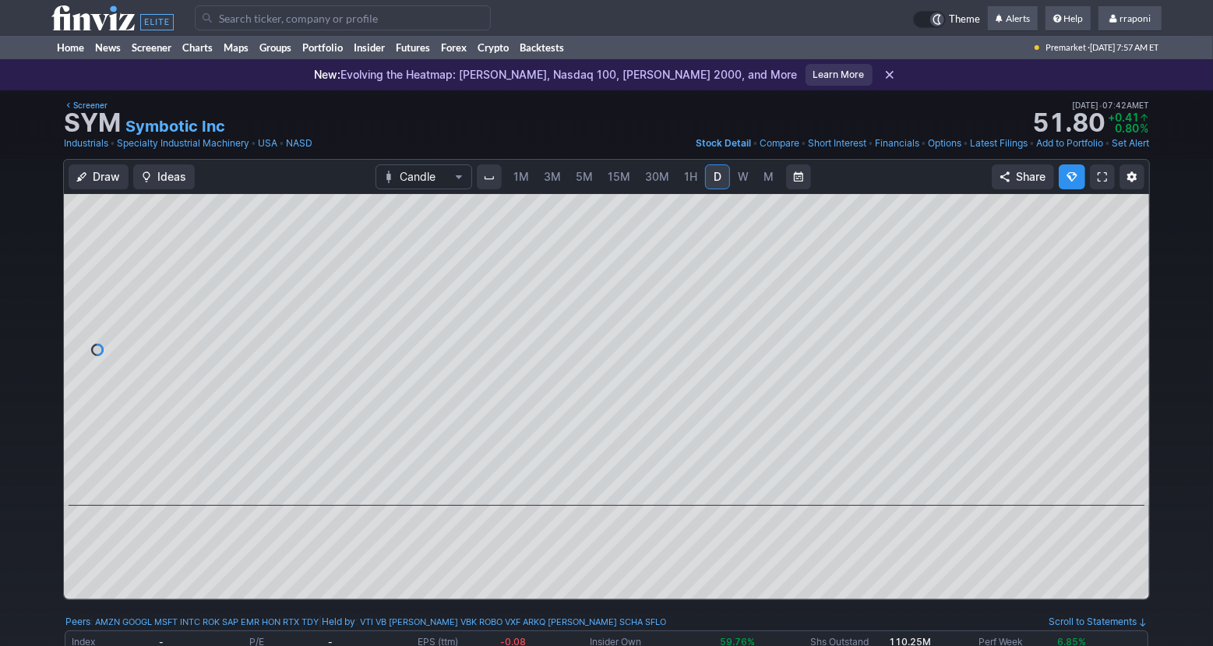
click at [759, 181] on link "M" at bounding box center [768, 176] width 25 height 25
click at [588, 484] on span at bounding box center [592, 483] width 20 height 12
click at [611, 488] on span at bounding box center [614, 483] width 20 height 12
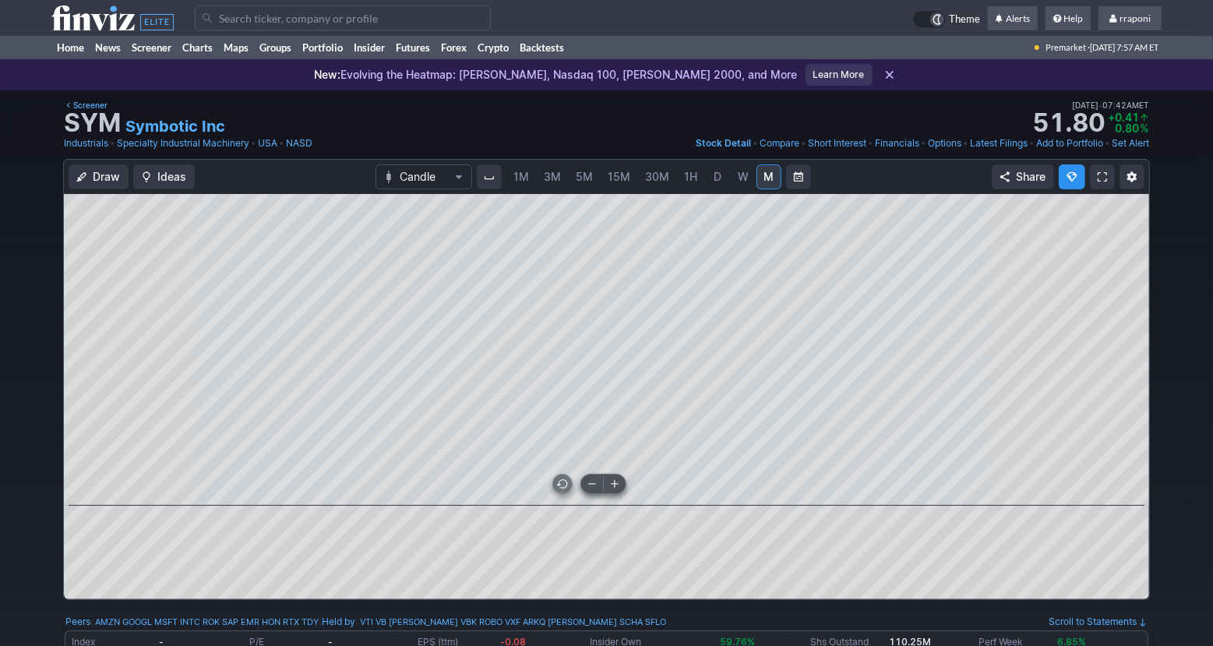
click at [611, 488] on span at bounding box center [614, 483] width 20 height 12
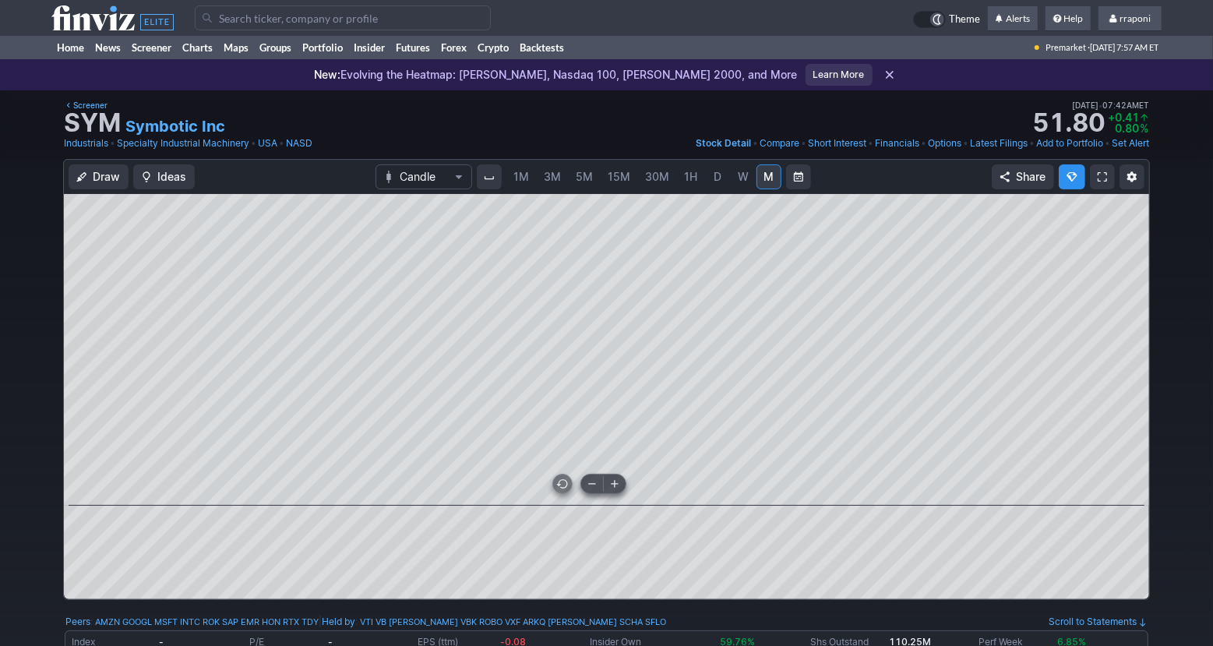
click at [611, 488] on span at bounding box center [614, 483] width 20 height 12
click at [343, 51] on link "Portfolio" at bounding box center [322, 47] width 51 height 23
